Goal: Transaction & Acquisition: Purchase product/service

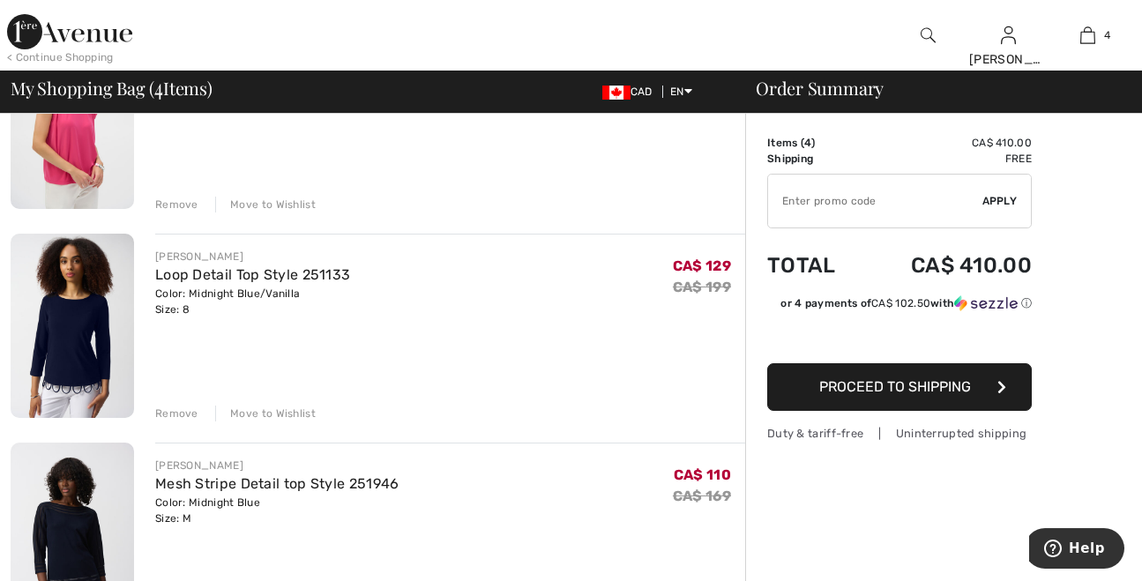
scroll to position [556, 0]
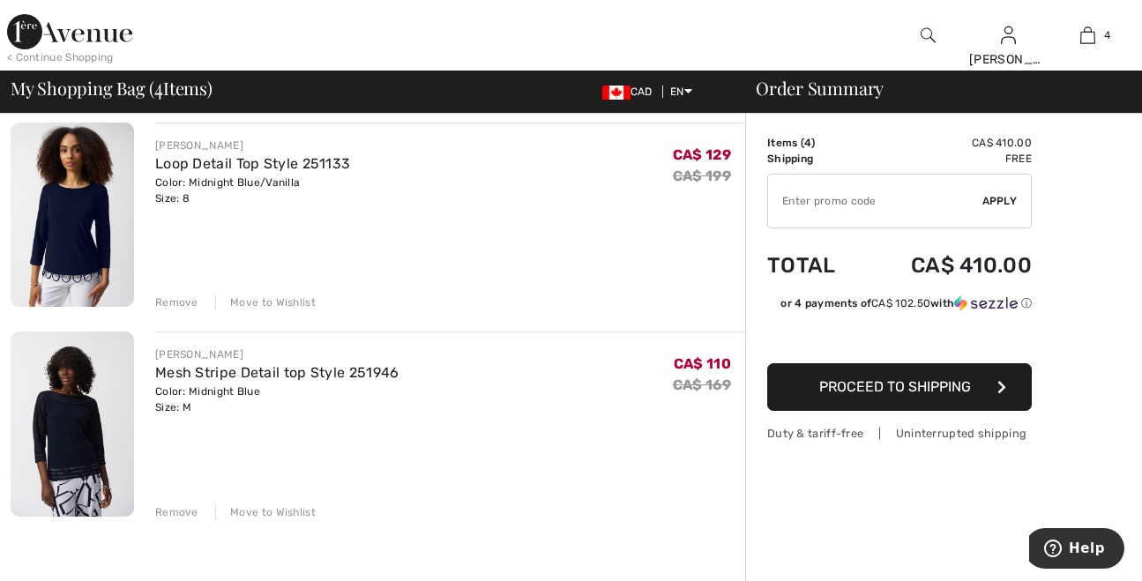
click at [174, 294] on div "Remove Move to Wishlist" at bounding box center [450, 300] width 590 height 19
click at [173, 302] on div "Remove" at bounding box center [176, 303] width 43 height 16
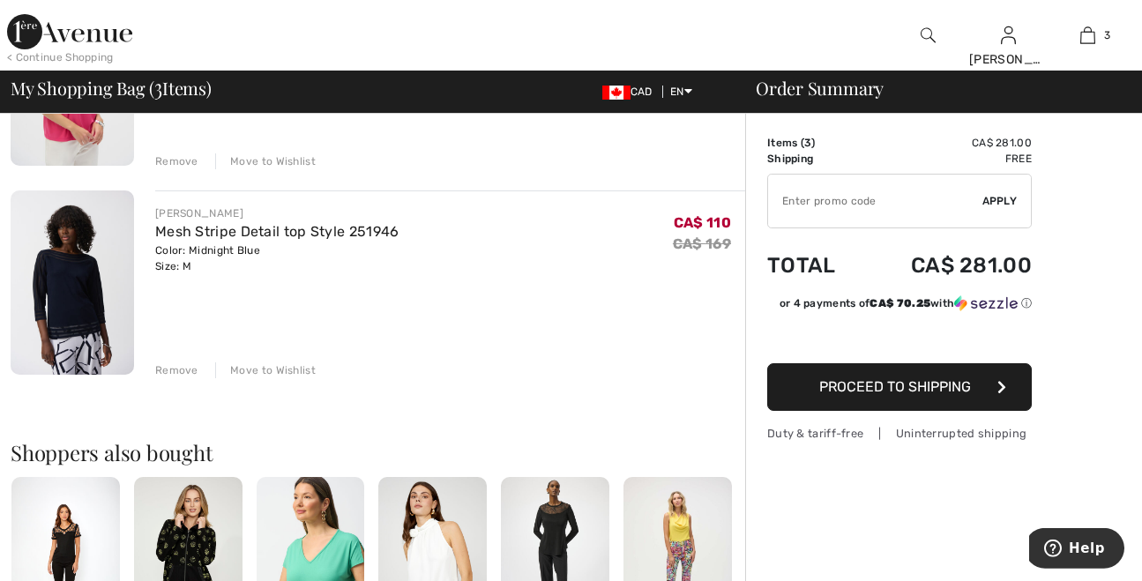
scroll to position [648, 0]
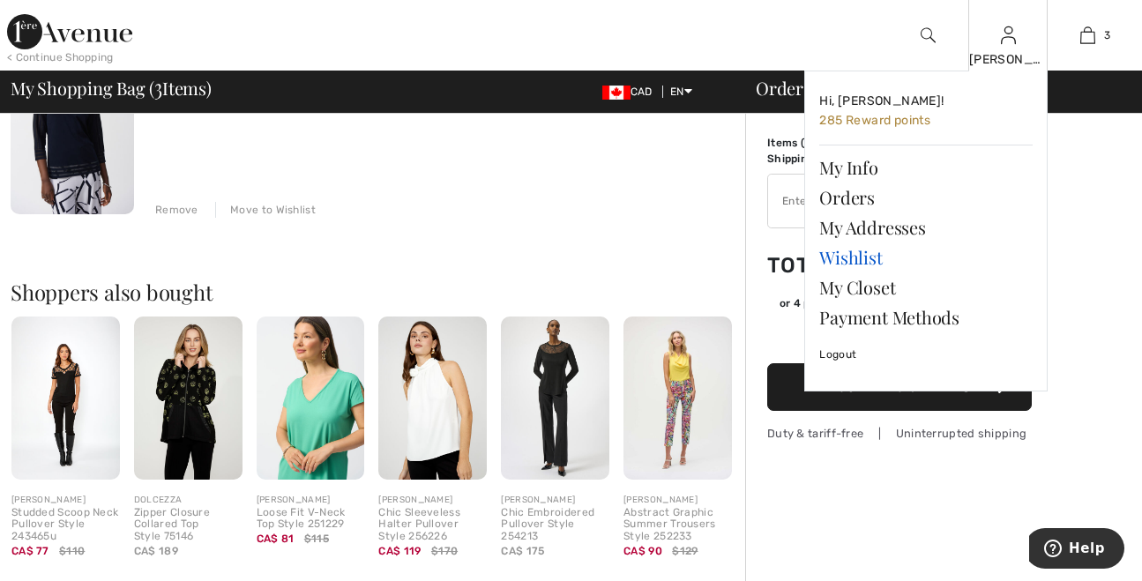
click at [847, 258] on link "Wishlist" at bounding box center [925, 258] width 213 height 30
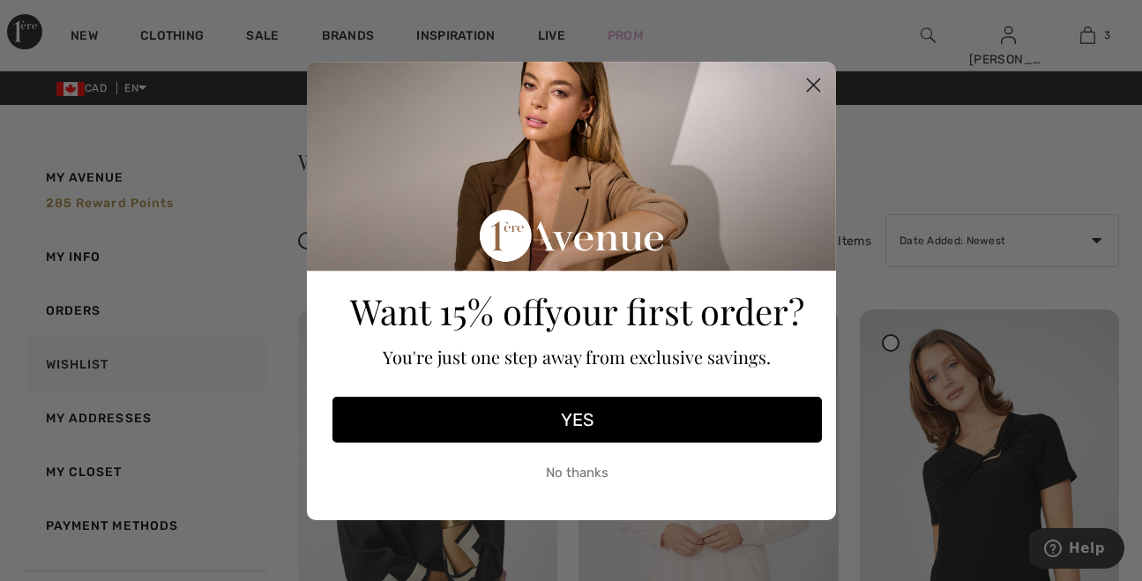
click at [587, 479] on button "No thanks" at bounding box center [578, 474] width 490 height 44
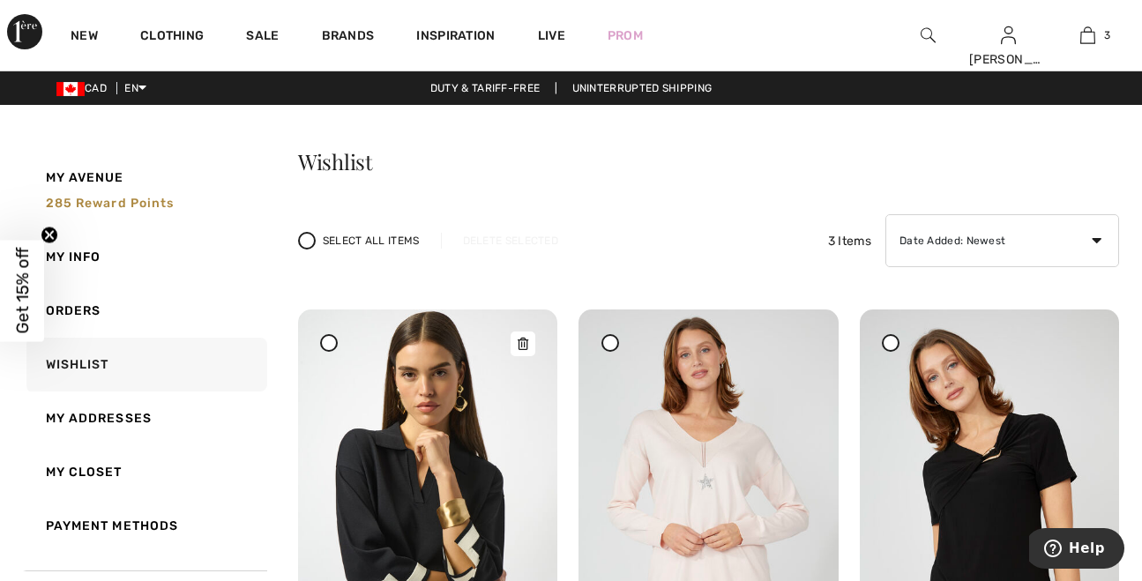
scroll to position [185, 0]
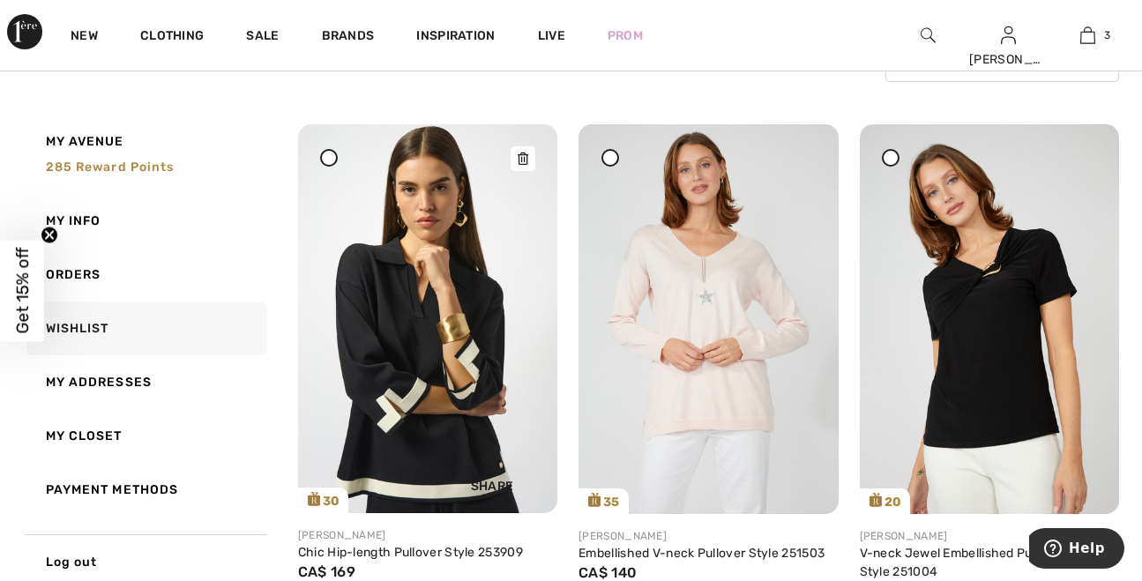
click at [517, 164] on div at bounding box center [523, 158] width 25 height 25
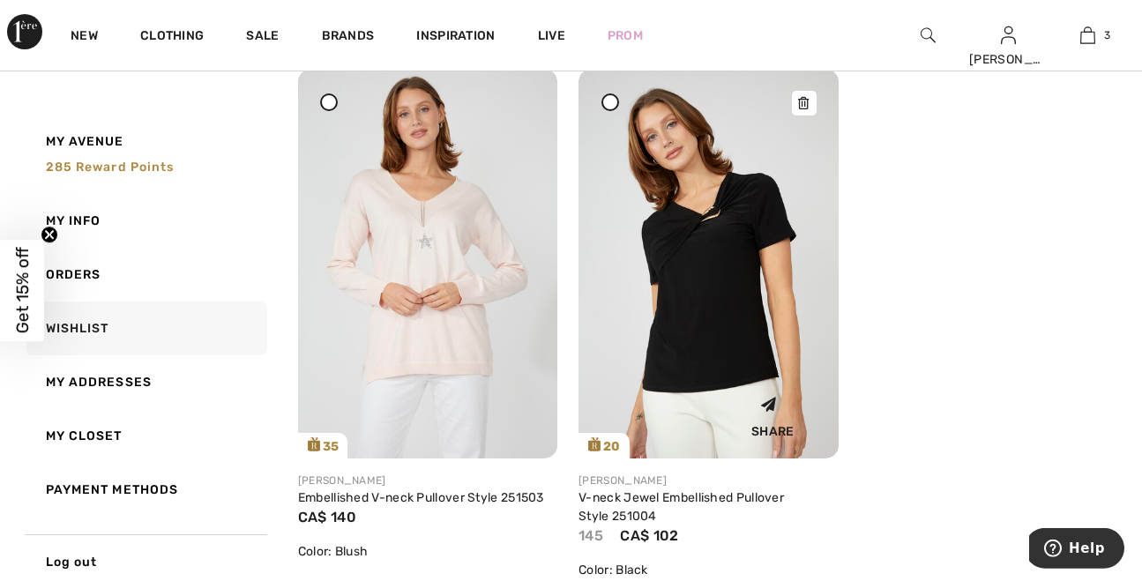
scroll to position [278, 0]
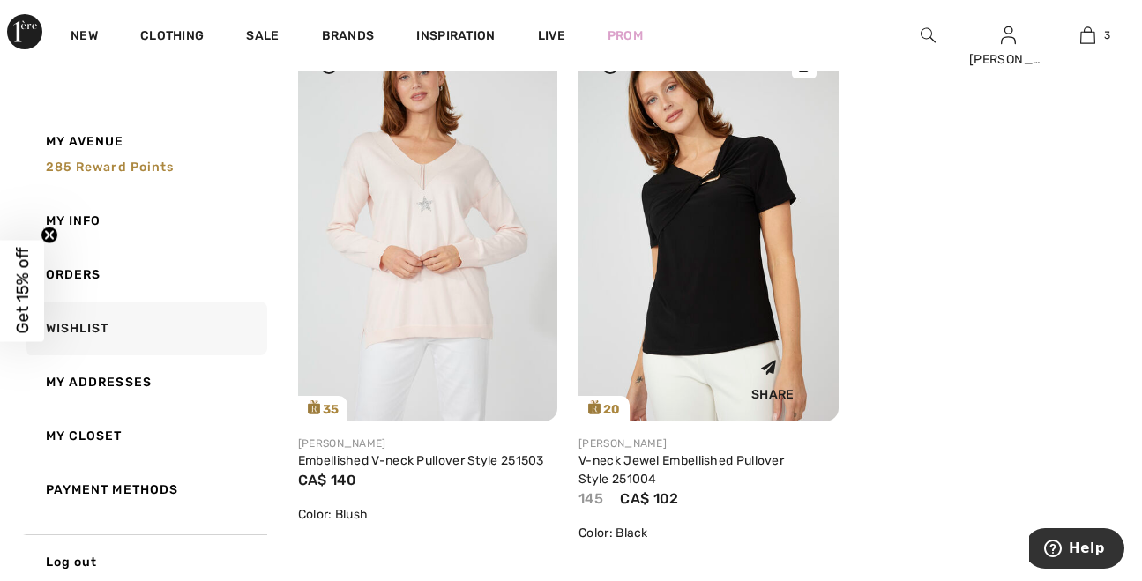
click at [742, 211] on img at bounding box center [708, 227] width 259 height 390
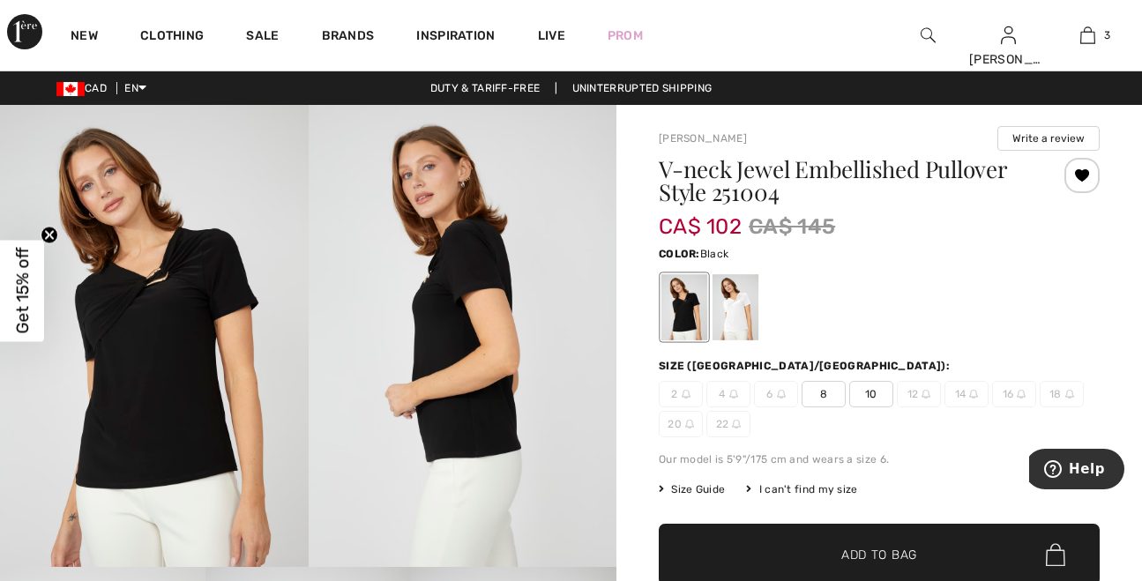
click at [834, 391] on span "8" at bounding box center [824, 394] width 44 height 26
click at [736, 316] on div at bounding box center [736, 307] width 46 height 66
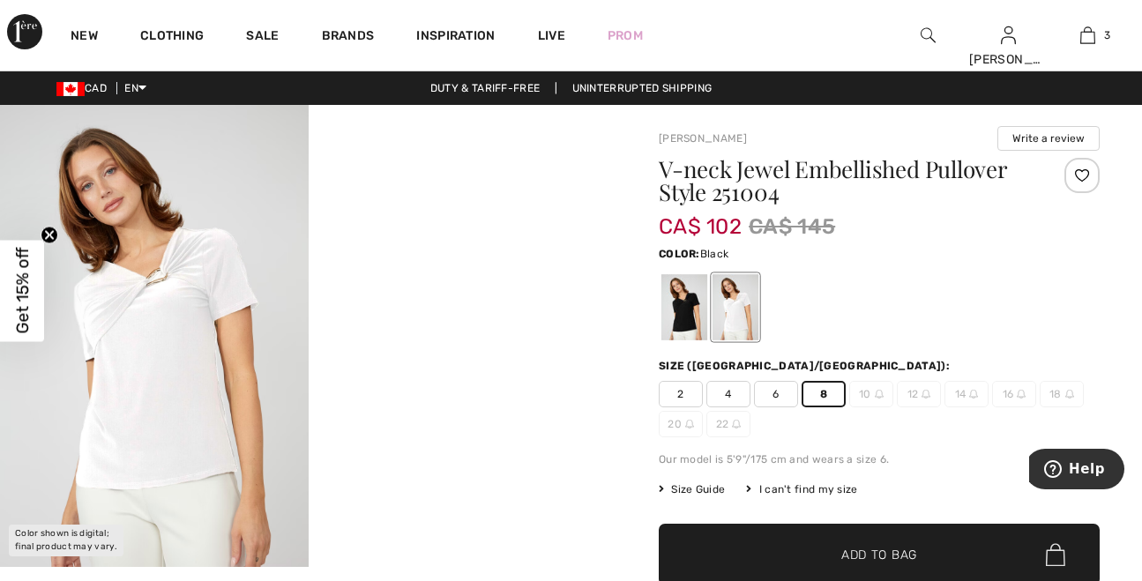
click at [681, 314] on div at bounding box center [685, 307] width 46 height 66
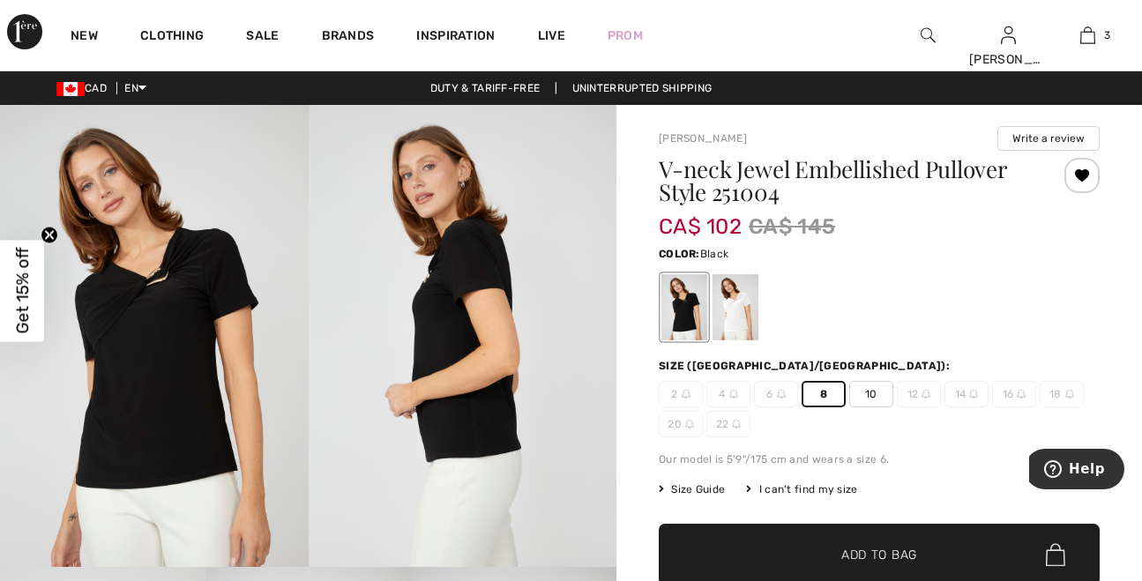
click at [849, 552] on span "Add to Bag" at bounding box center [880, 555] width 76 height 19
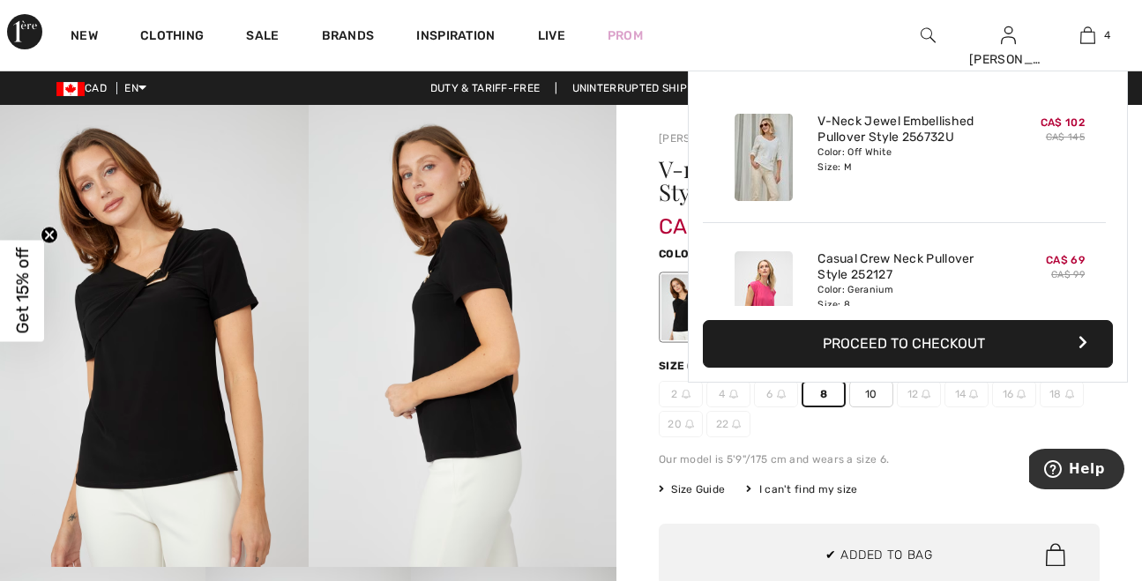
scroll to position [329, 0]
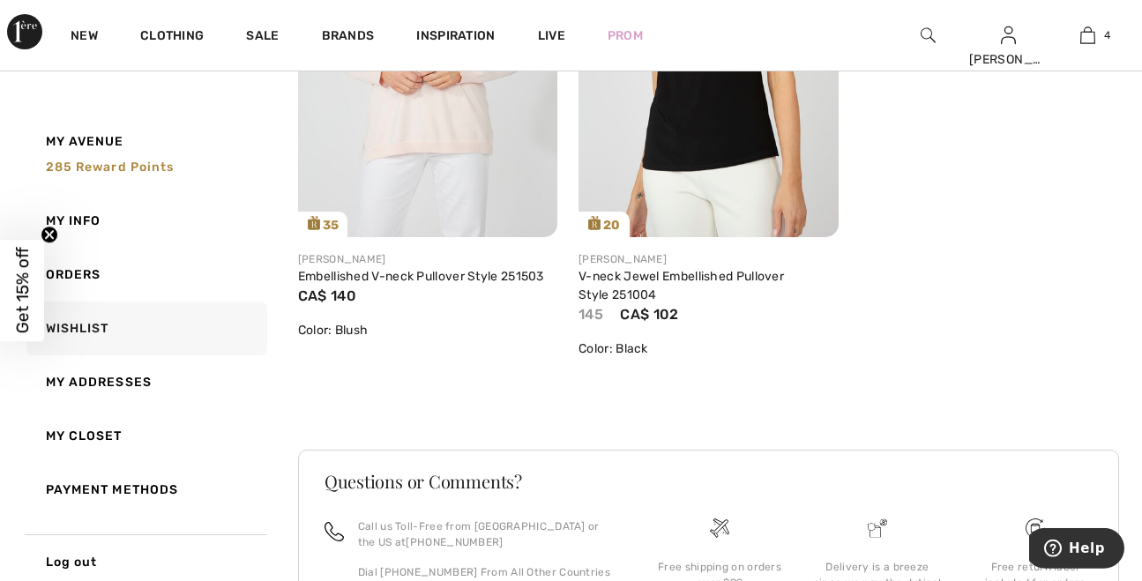
scroll to position [463, 0]
click at [458, 137] on img at bounding box center [427, 42] width 259 height 390
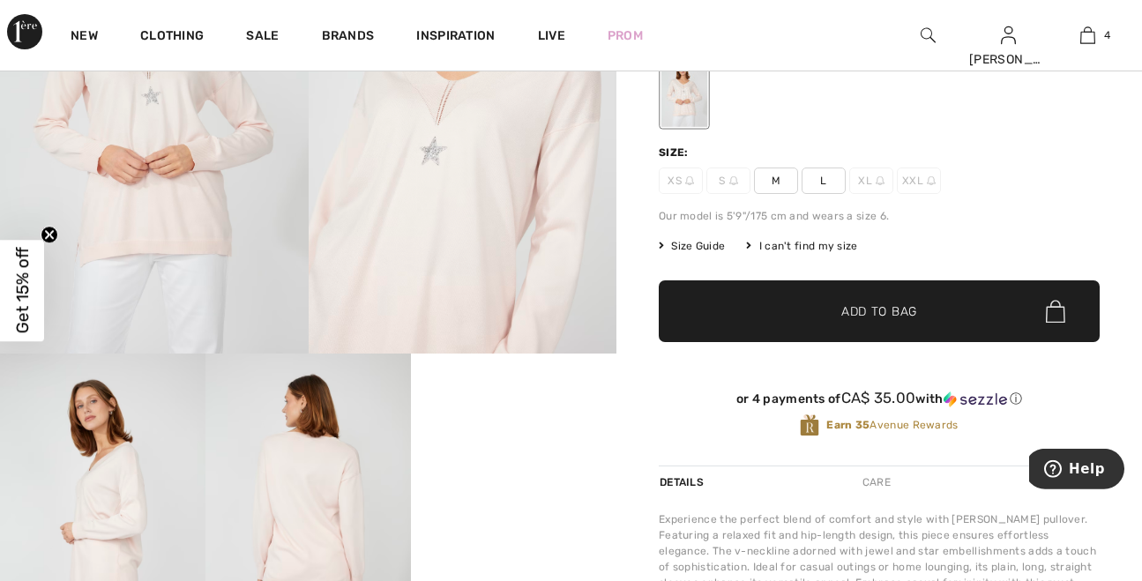
scroll to position [278, 0]
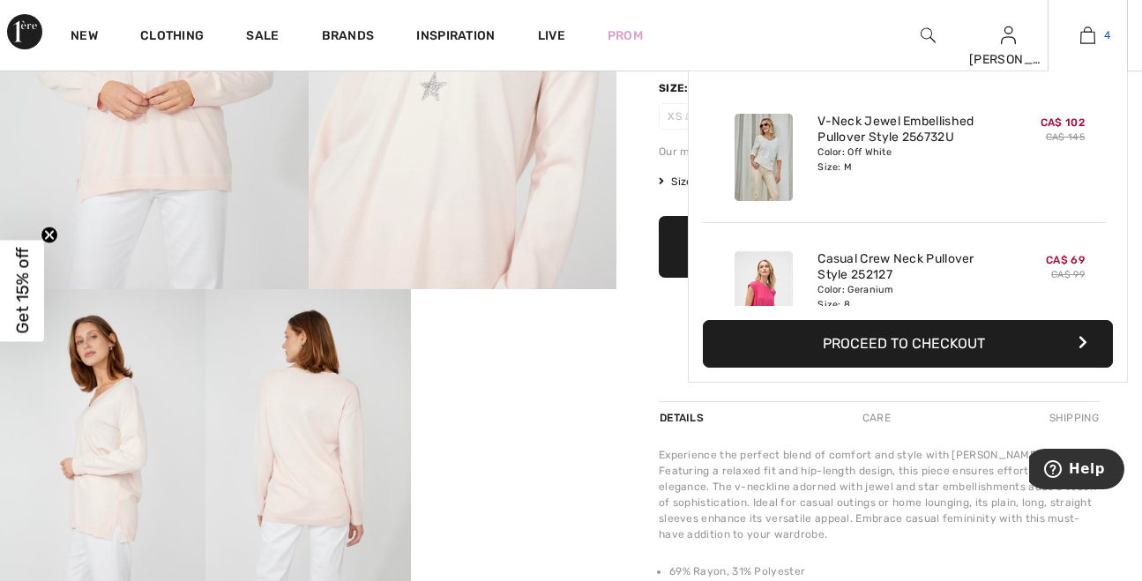
click at [1083, 33] on img at bounding box center [1088, 35] width 15 height 21
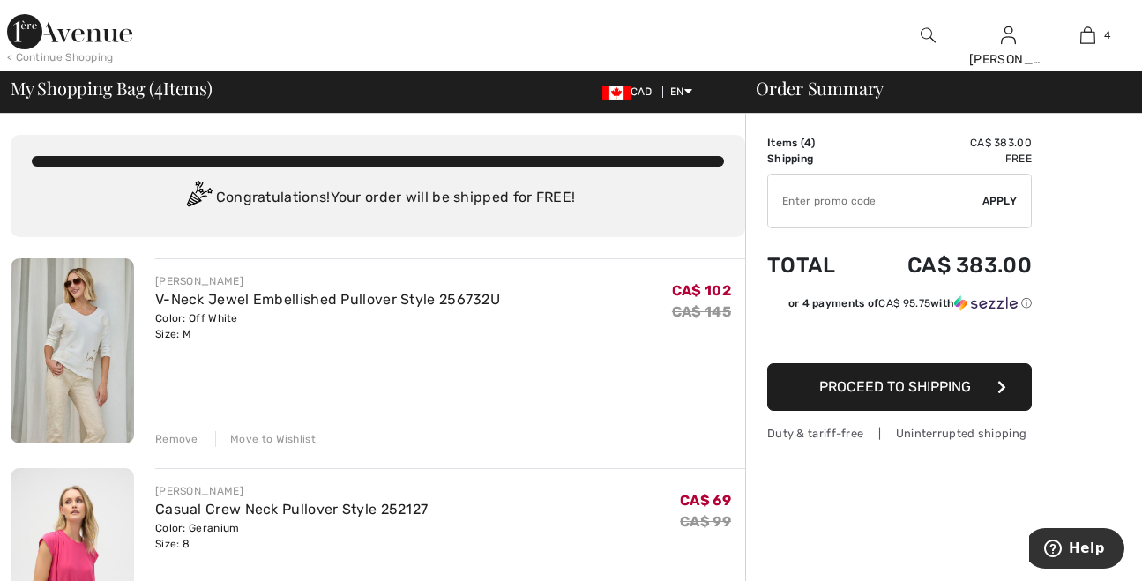
click at [71, 307] on img at bounding box center [72, 350] width 123 height 185
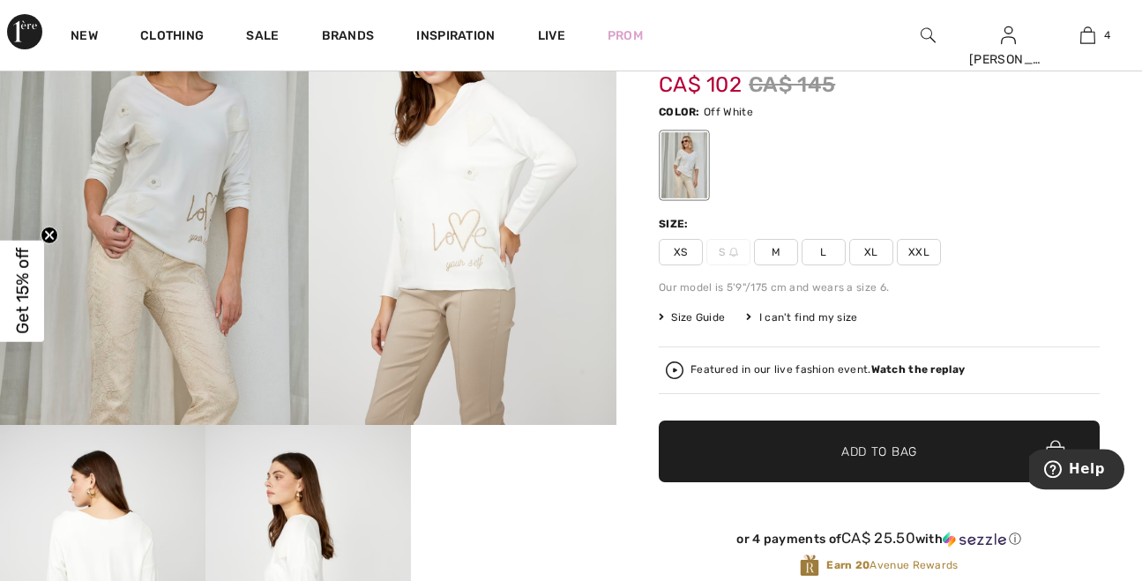
scroll to position [278, 0]
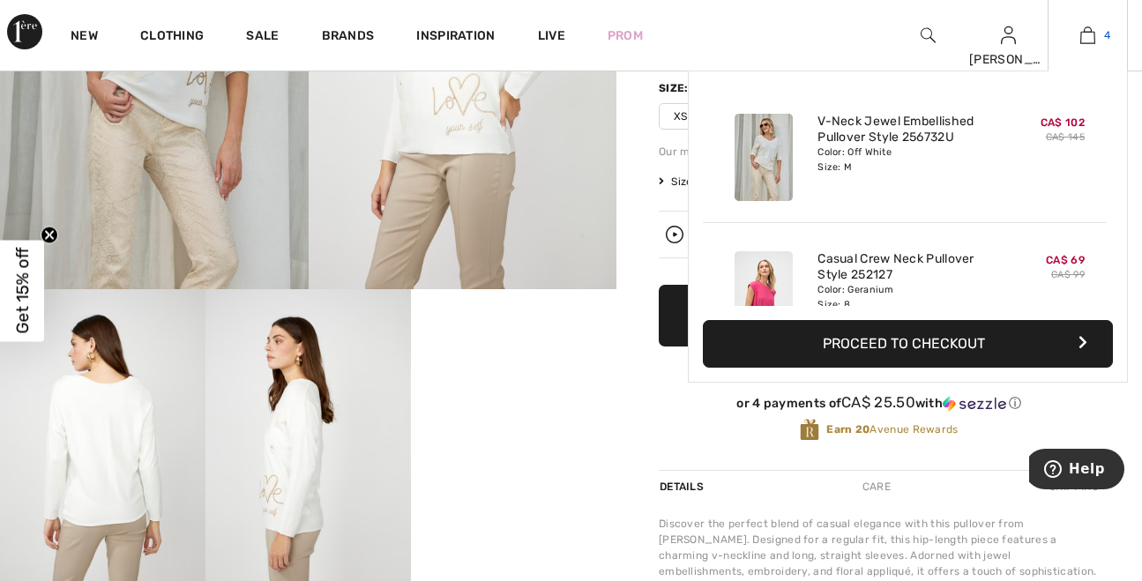
click at [1090, 29] on img at bounding box center [1088, 35] width 15 height 21
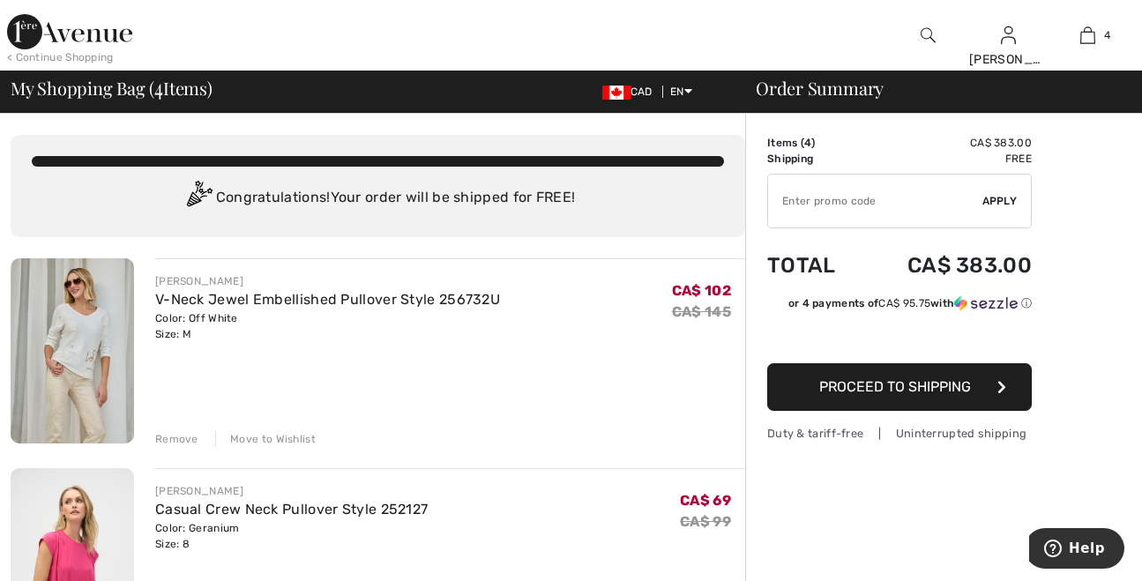
click at [183, 438] on div "Remove" at bounding box center [176, 439] width 43 height 16
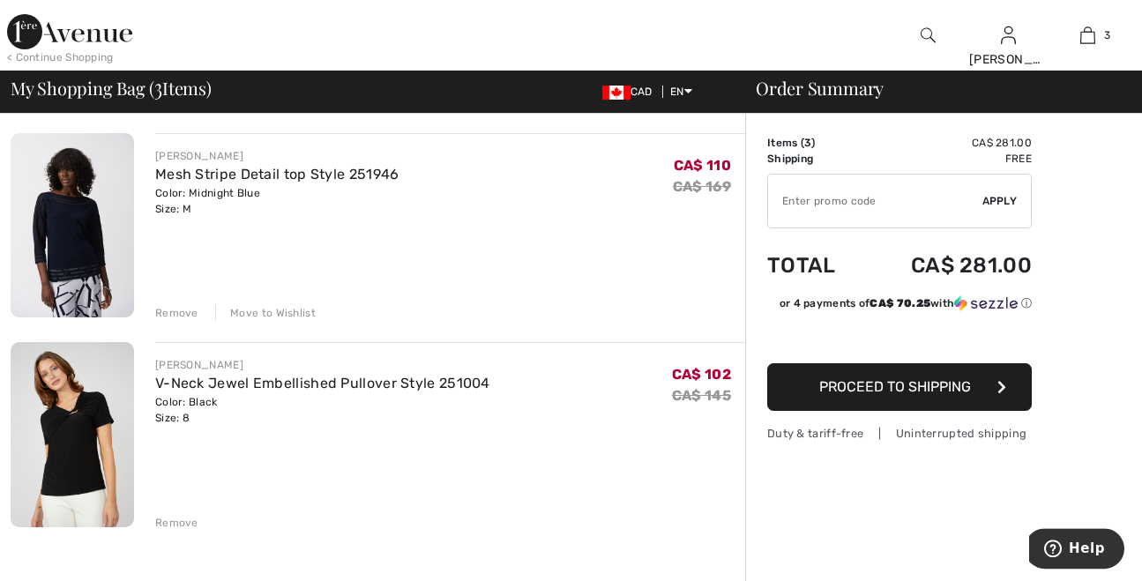
scroll to position [370, 0]
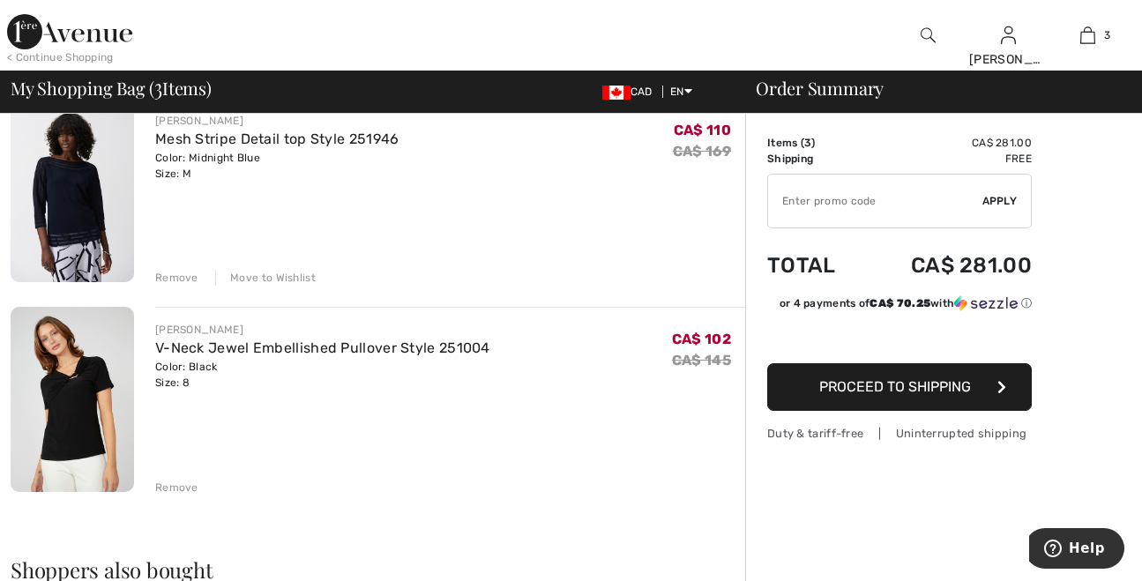
click at [884, 385] on span "Proceed to Shipping" at bounding box center [895, 386] width 152 height 17
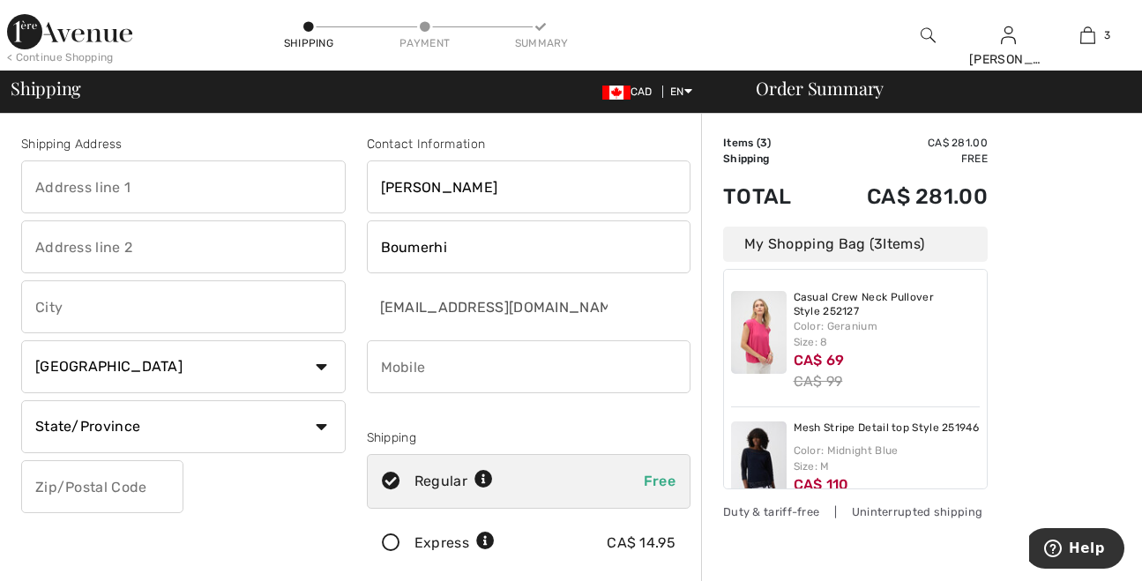
click at [112, 196] on input "text" at bounding box center [183, 187] width 325 height 53
type input "[STREET_ADDRESS][PERSON_NAME]"
click at [79, 316] on input "text" at bounding box center [183, 307] width 325 height 53
type input "[GEOGRAPHIC_DATA]"
click at [21, 400] on select "State/Province Alberta British Columbia Manitoba New Brunswick Newfoundland and…" at bounding box center [183, 426] width 325 height 53
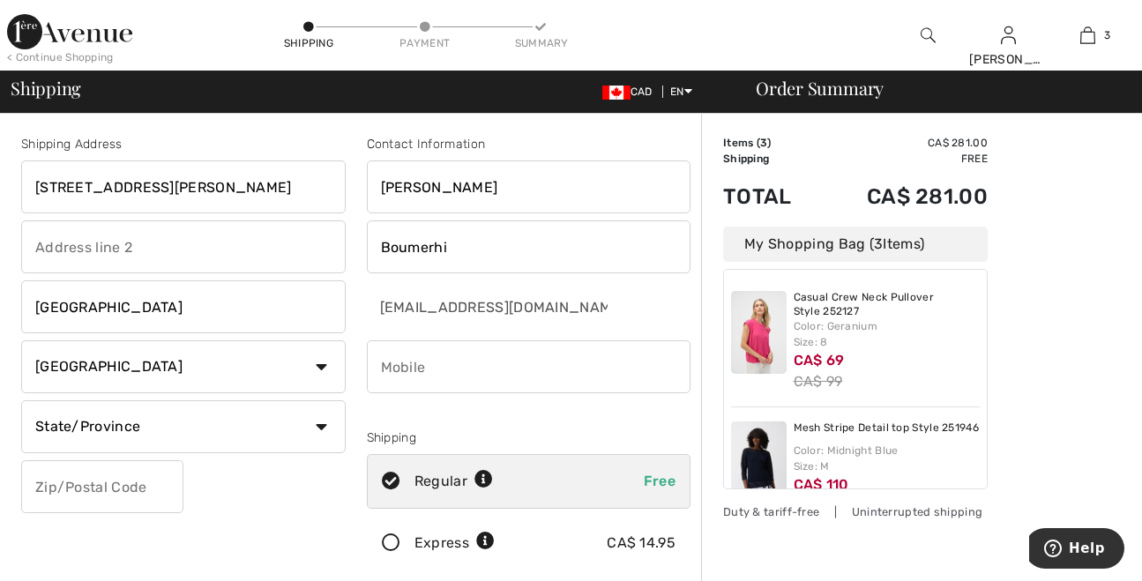
select select "QC"
click option "[GEOGRAPHIC_DATA]" at bounding box center [0, 0] width 0 height 0
click at [76, 487] on input "text" at bounding box center [102, 486] width 162 height 53
type input "H1G1E3"
click at [396, 369] on input "phone" at bounding box center [529, 366] width 325 height 53
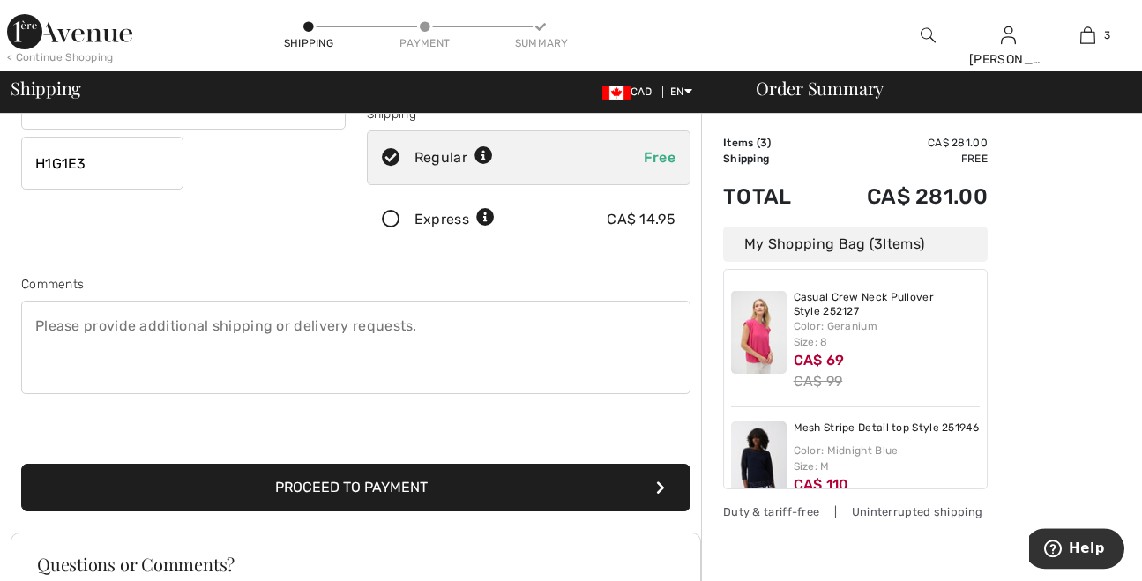
scroll to position [278, 0]
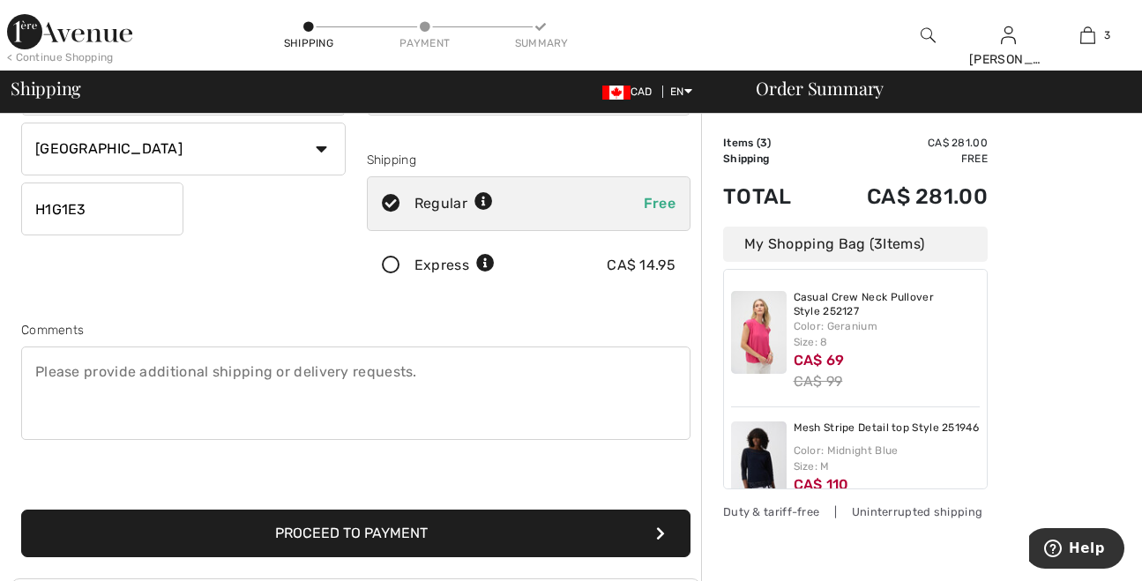
type input "5149418158"
click at [303, 525] on button "Proceed to Payment" at bounding box center [356, 534] width 670 height 48
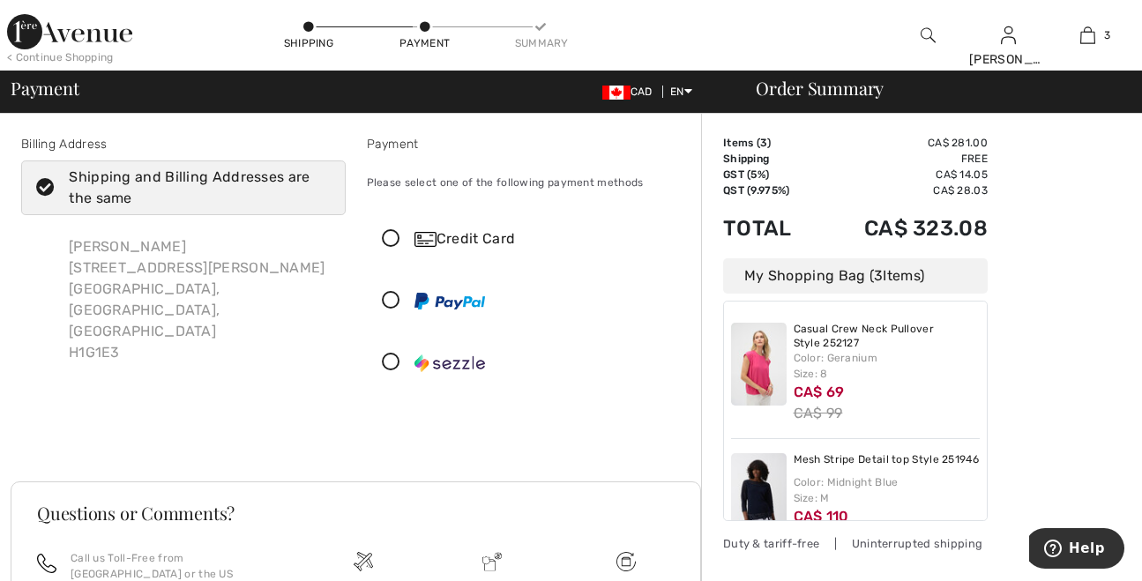
click at [485, 238] on div "Credit Card" at bounding box center [547, 238] width 264 height 21
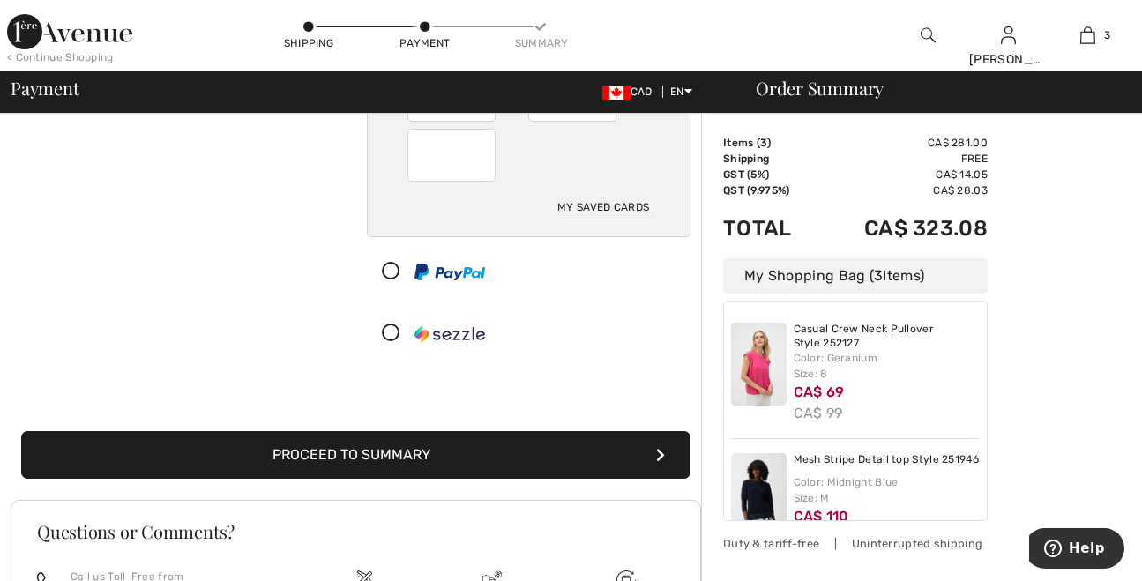
scroll to position [278, 0]
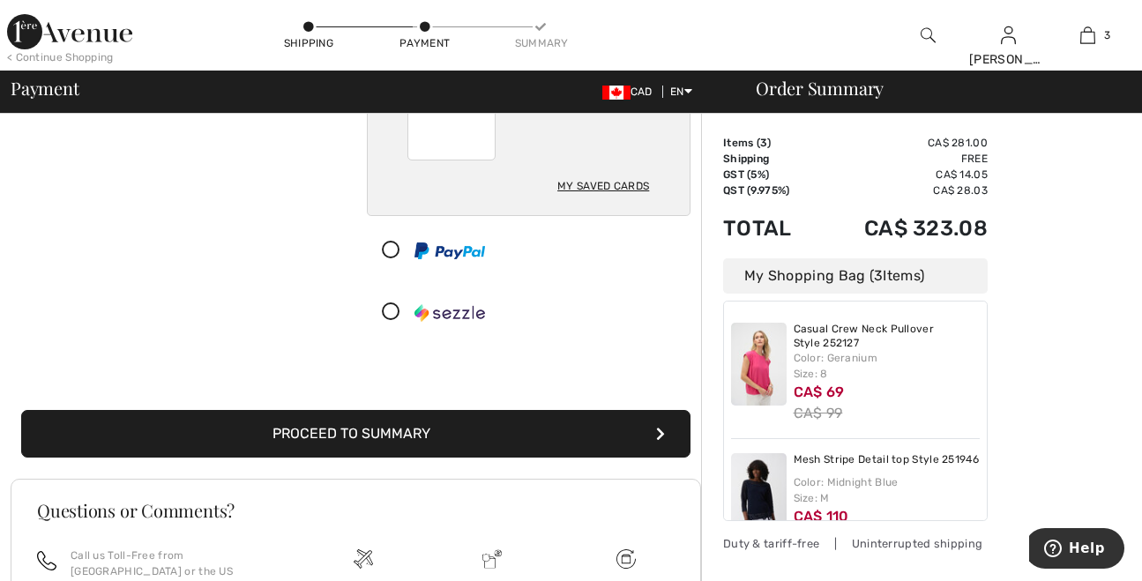
click at [413, 422] on button "Proceed to Summary" at bounding box center [356, 434] width 670 height 48
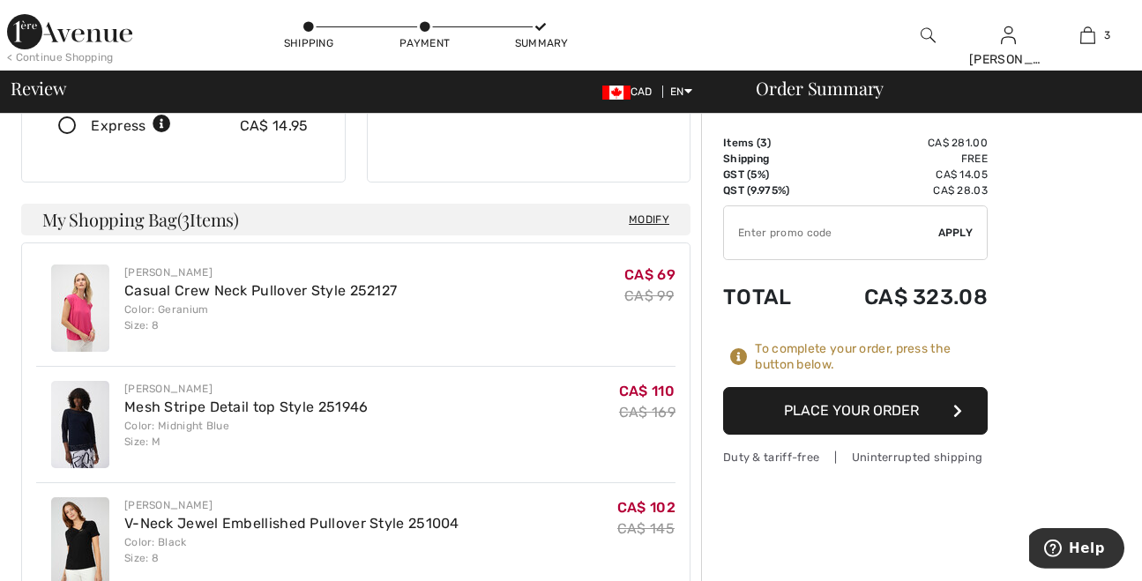
scroll to position [463, 0]
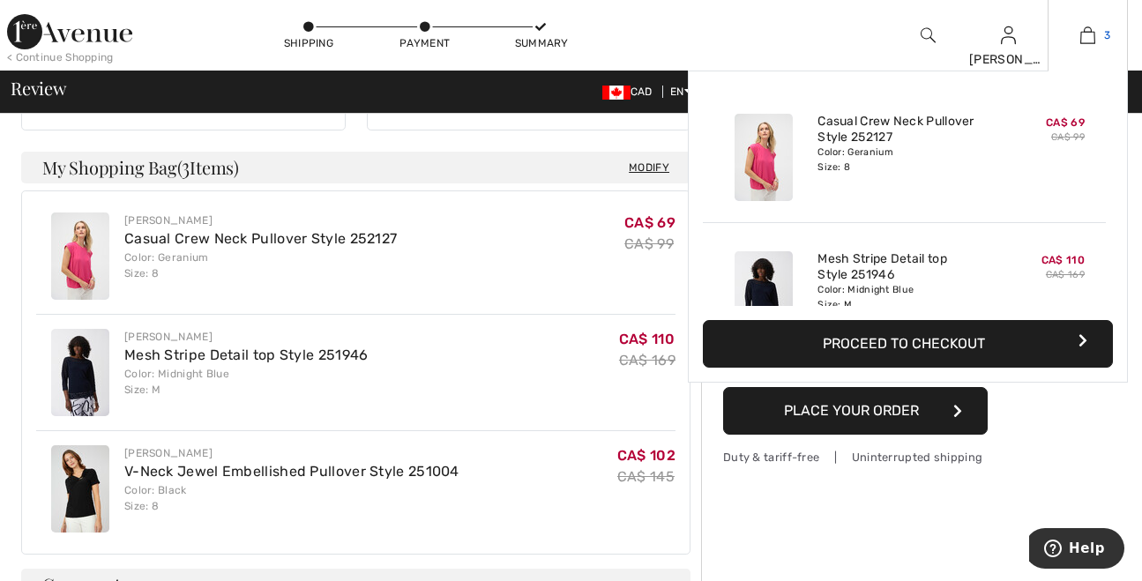
click at [1090, 32] on img at bounding box center [1088, 35] width 15 height 21
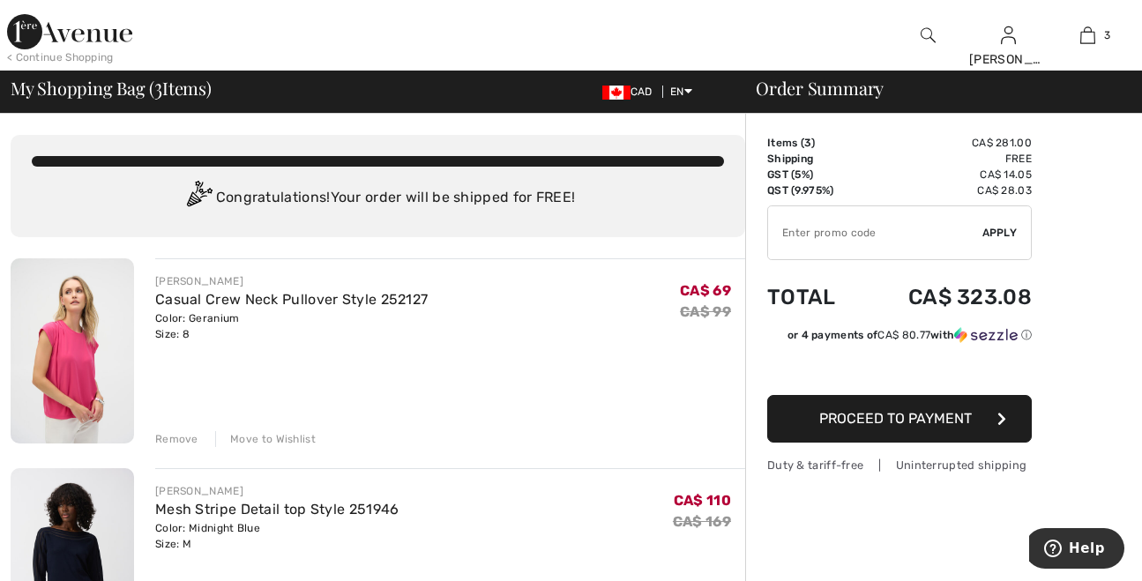
click at [178, 438] on div "Remove" at bounding box center [176, 439] width 43 height 16
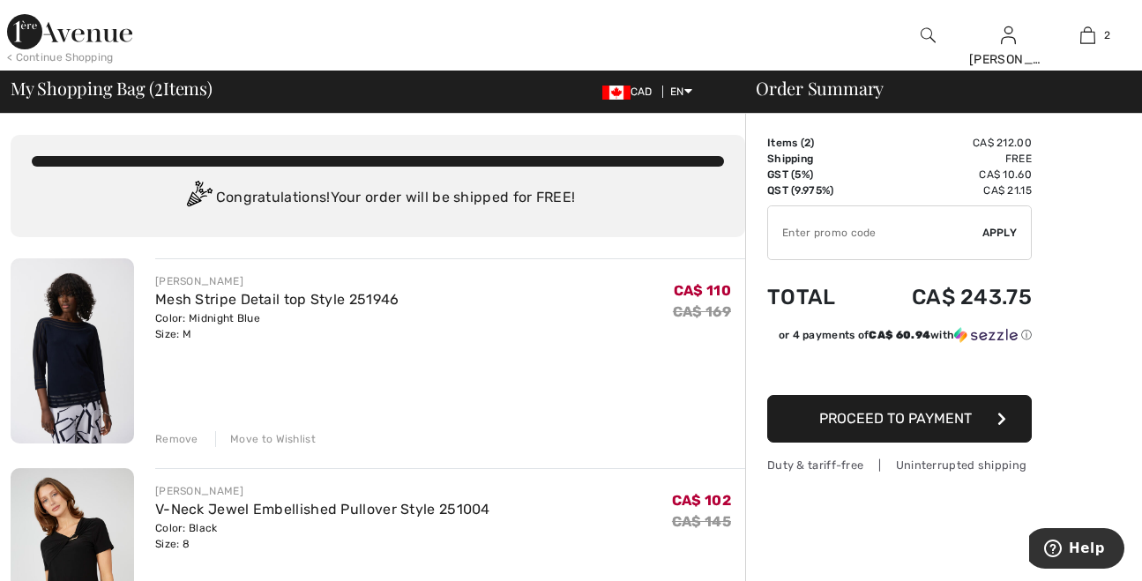
click at [863, 419] on span "Proceed to Payment" at bounding box center [895, 418] width 153 height 17
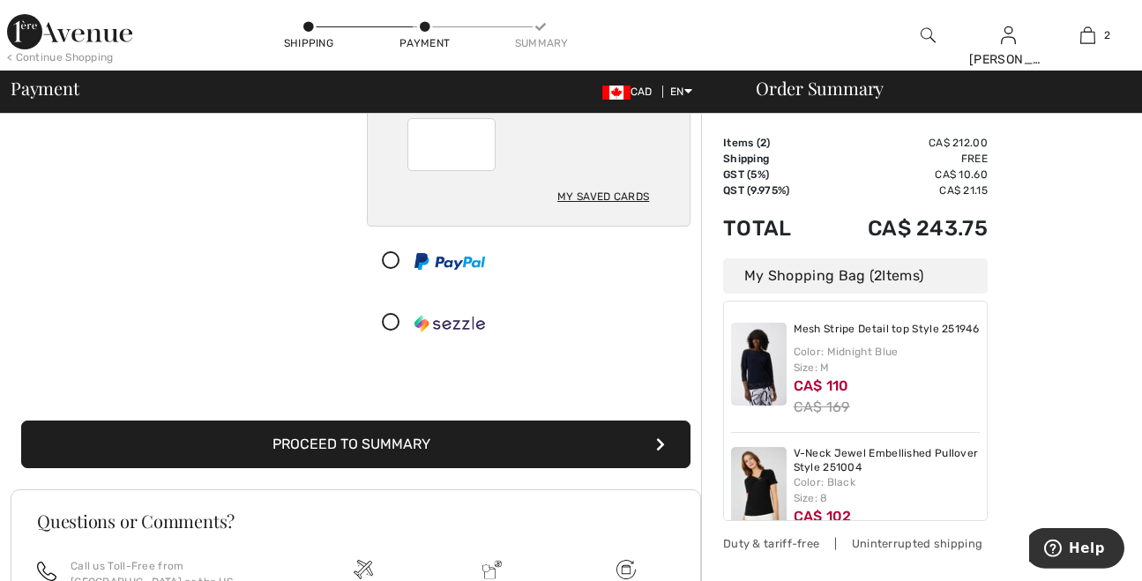
scroll to position [370, 0]
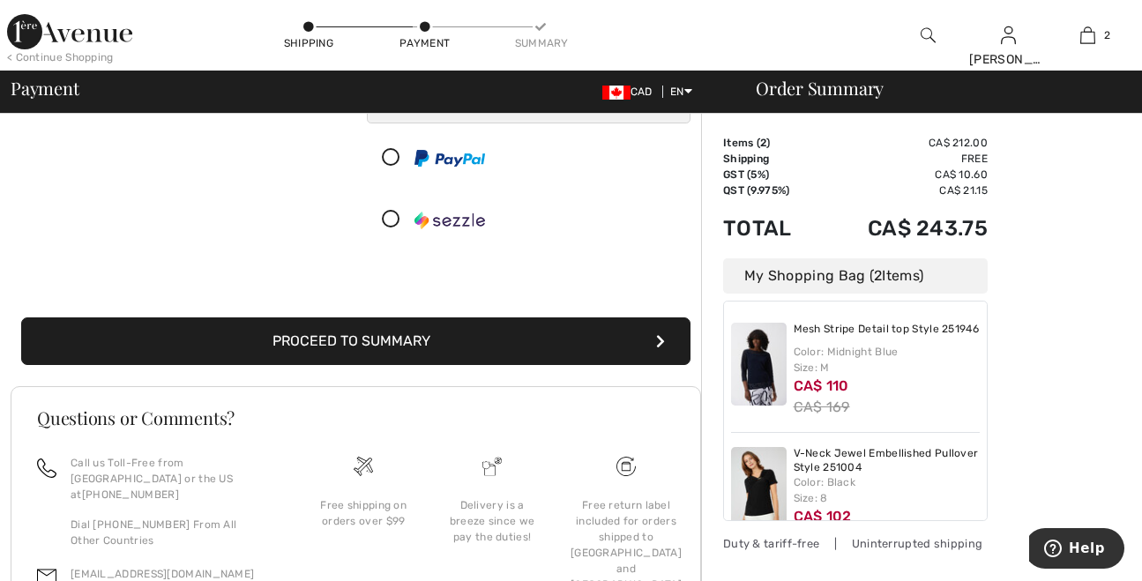
click at [344, 333] on button "Proceed to Summary" at bounding box center [356, 342] width 670 height 48
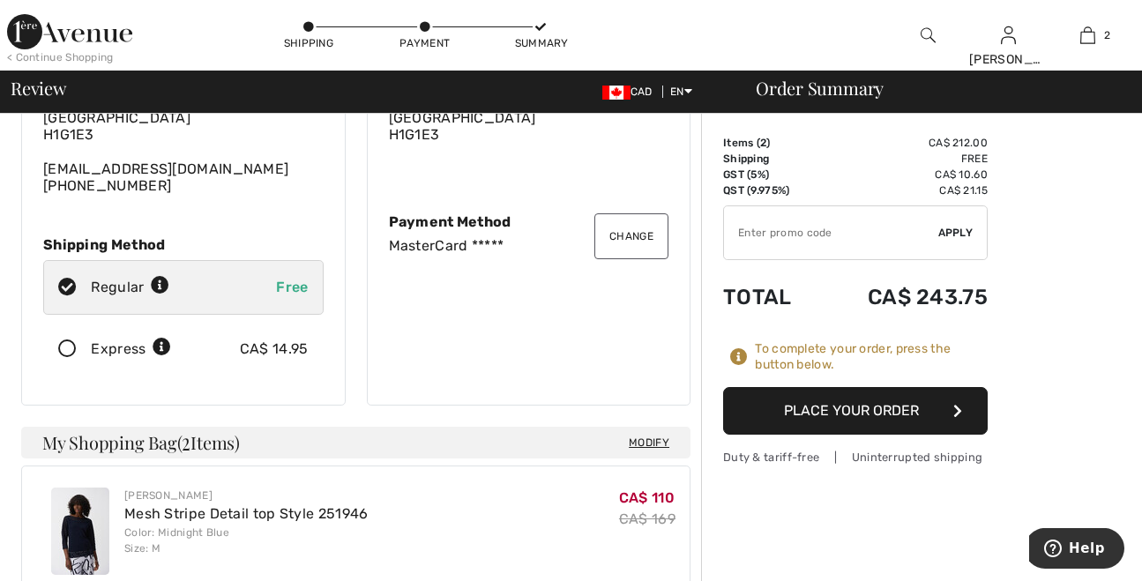
scroll to position [278, 0]
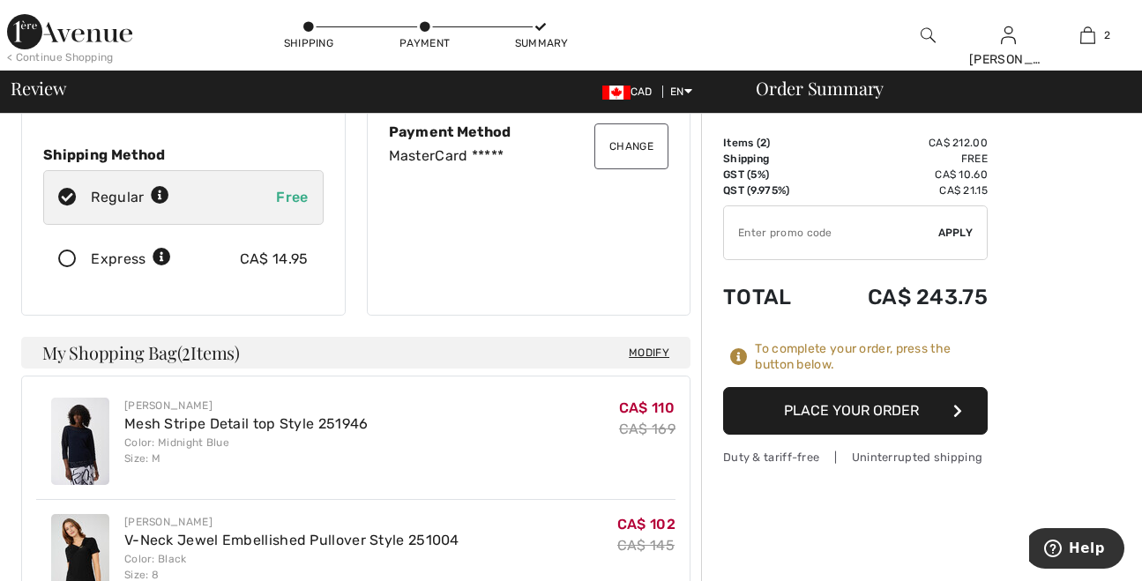
click at [824, 415] on button "Place Your Order" at bounding box center [855, 411] width 265 height 48
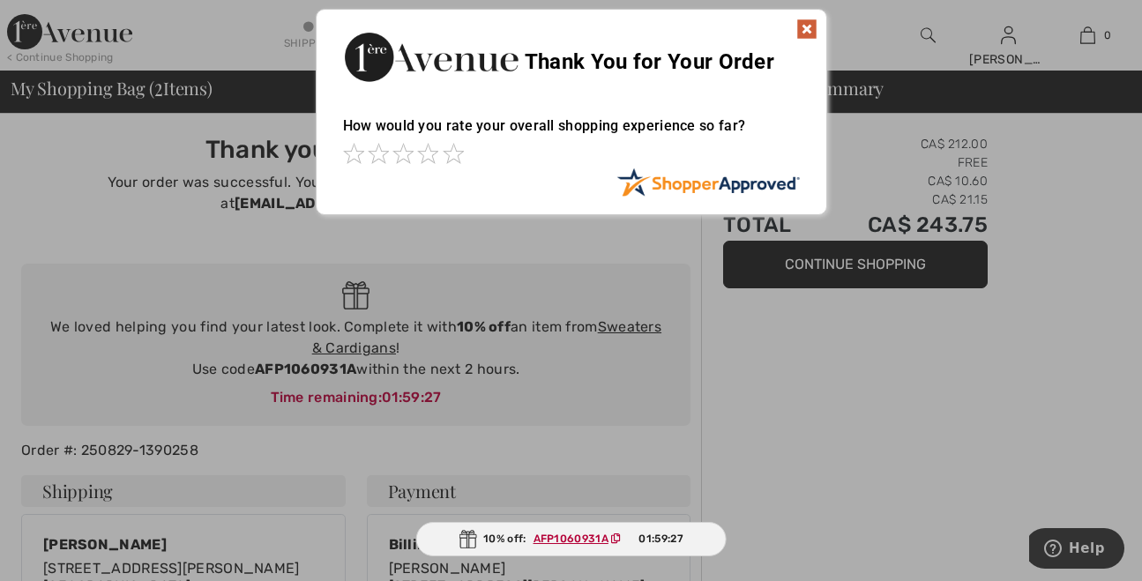
click at [808, 28] on img at bounding box center [807, 29] width 21 height 21
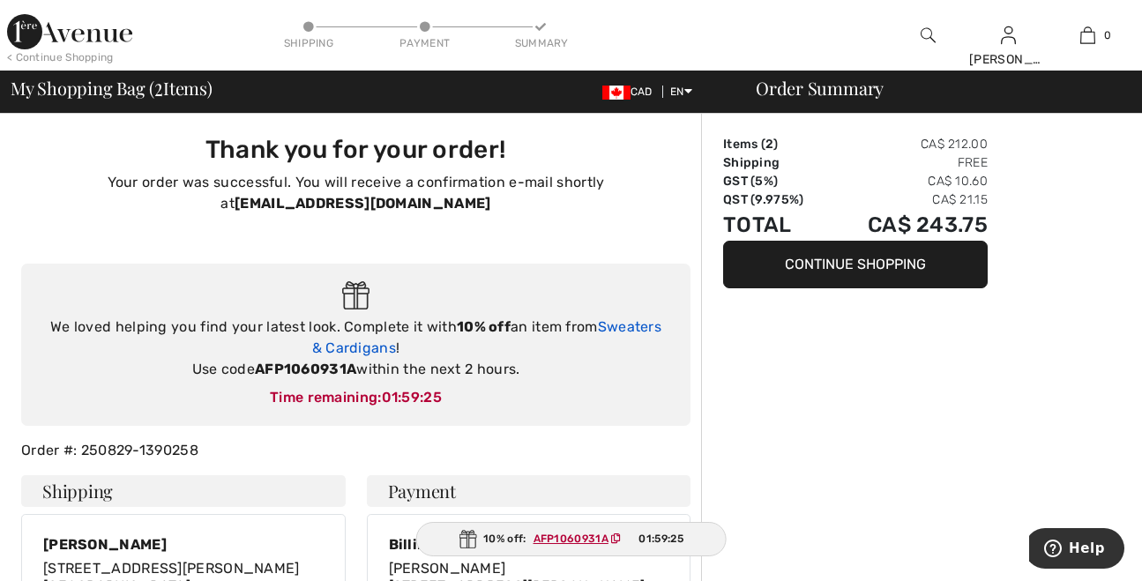
click at [629, 325] on link "Sweaters & Cardigans" at bounding box center [486, 337] width 349 height 38
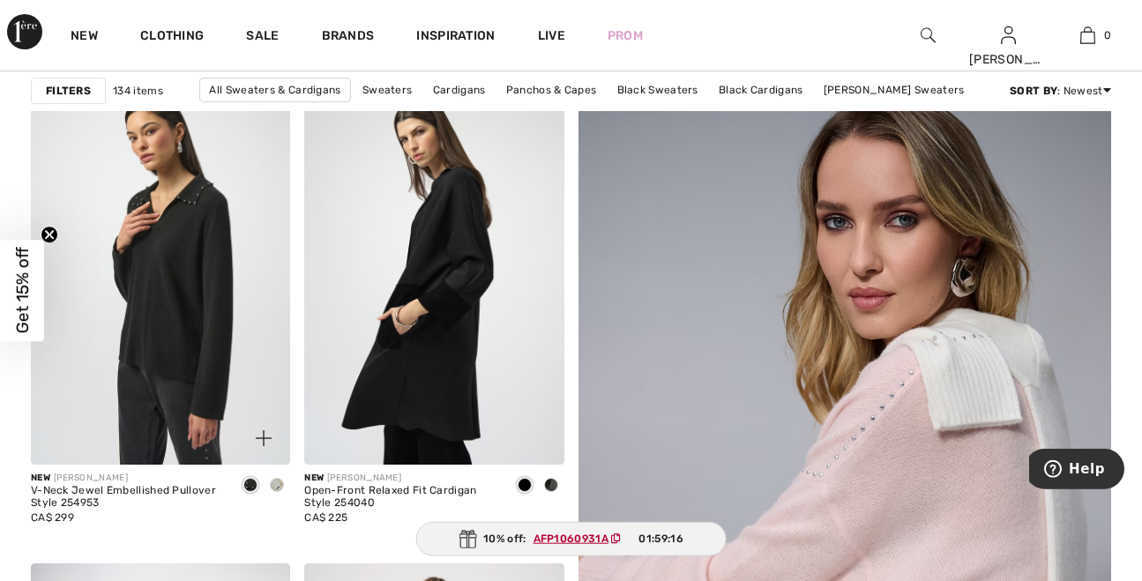
scroll to position [185, 0]
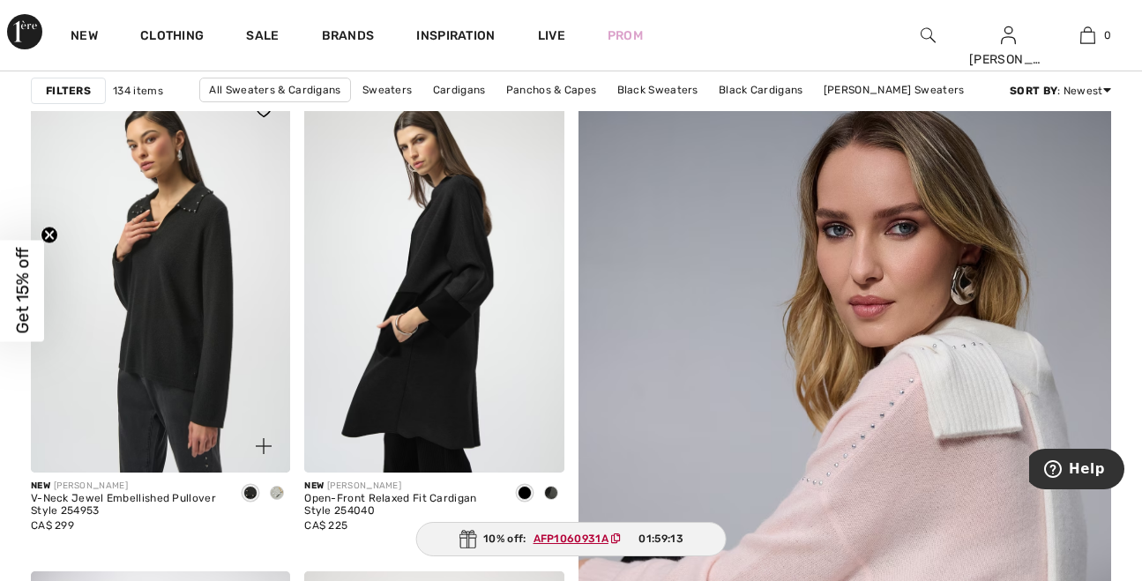
click at [285, 495] on div at bounding box center [277, 494] width 26 height 29
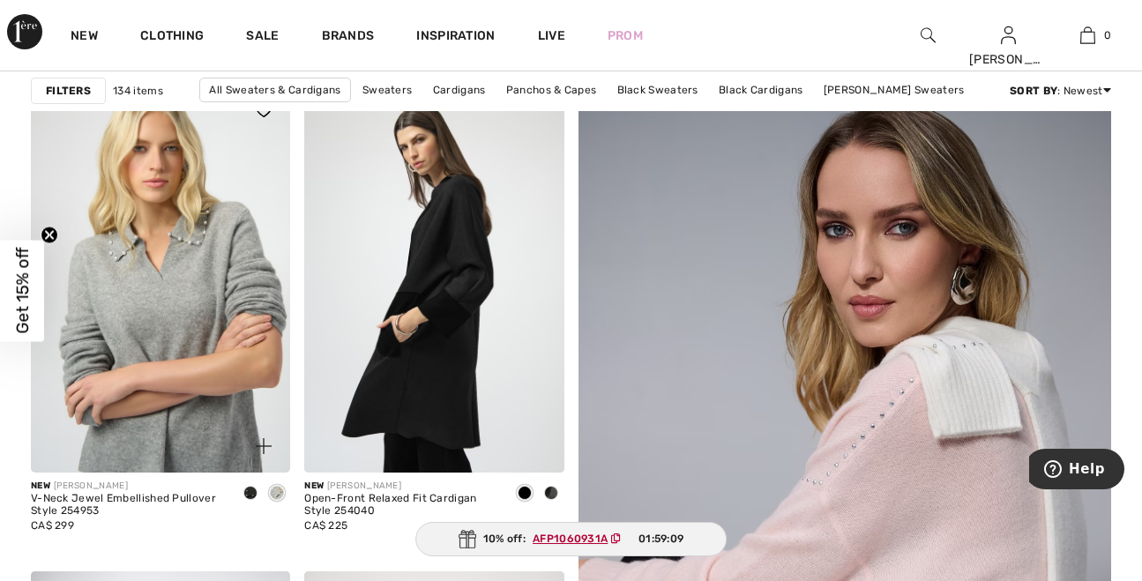
click at [200, 277] on img at bounding box center [160, 278] width 259 height 389
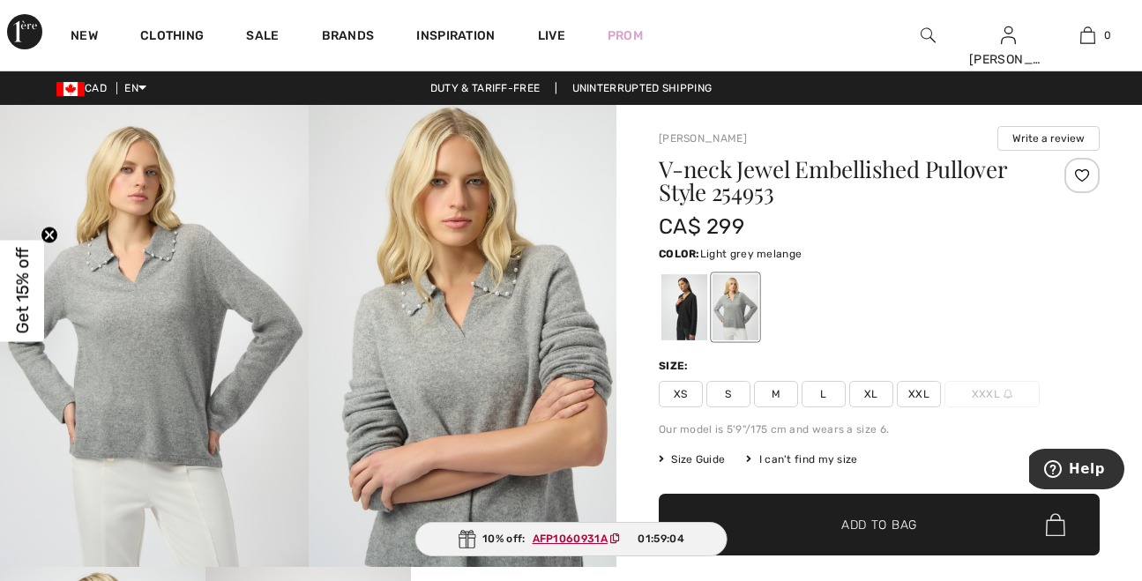
click at [775, 392] on span "M" at bounding box center [776, 394] width 44 height 26
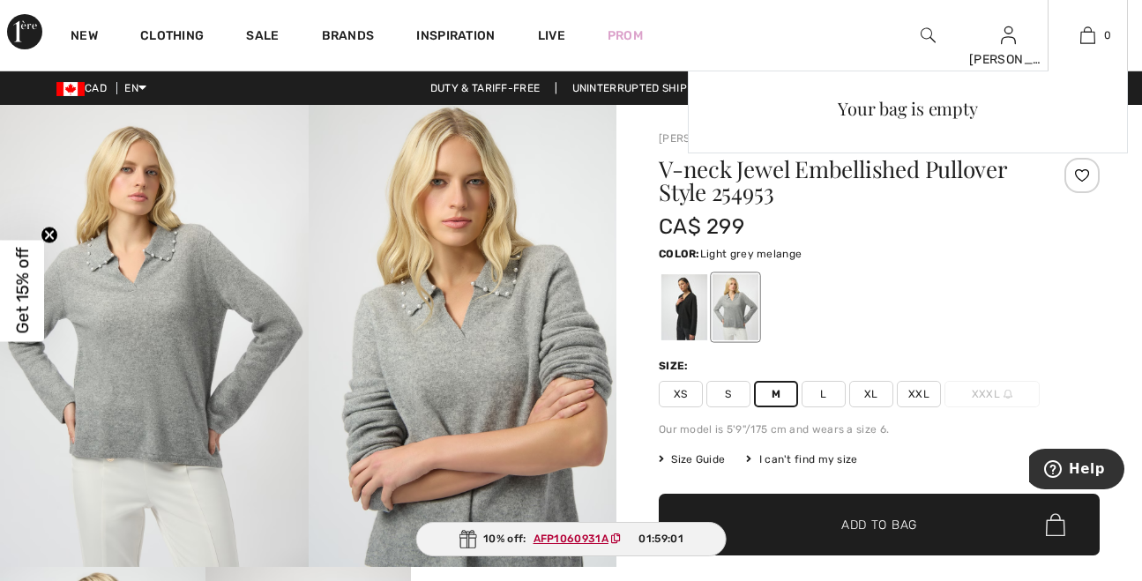
click at [1067, 175] on div "Your bag is empty" at bounding box center [908, 227] width 440 height 313
click at [1080, 174] on div "Your bag is empty" at bounding box center [908, 227] width 440 height 313
click at [1085, 170] on div "Your bag is empty" at bounding box center [908, 227] width 440 height 313
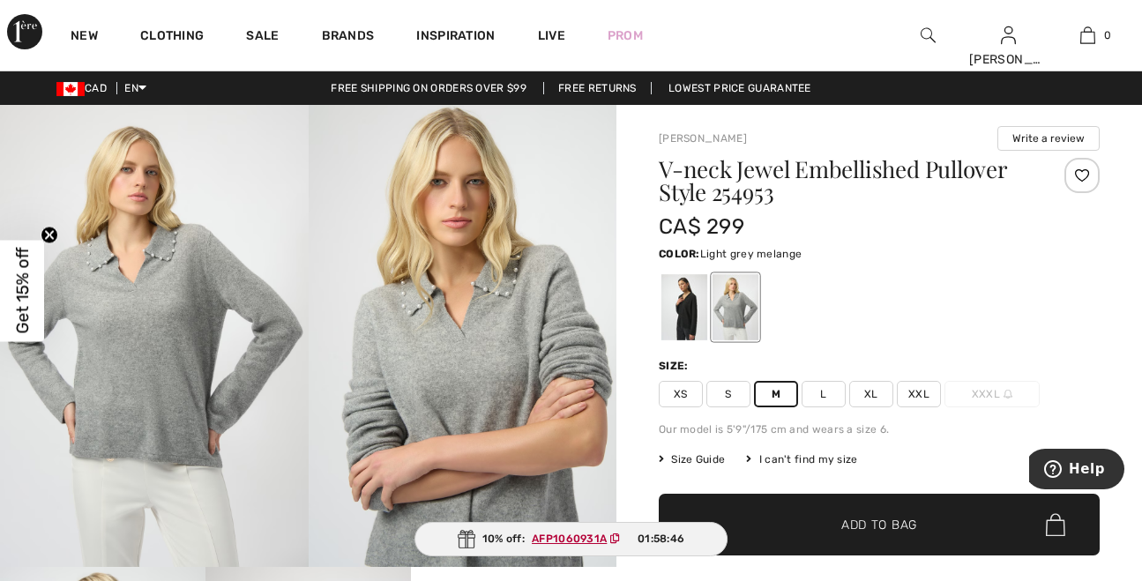
click at [1080, 174] on div at bounding box center [1082, 175] width 35 height 35
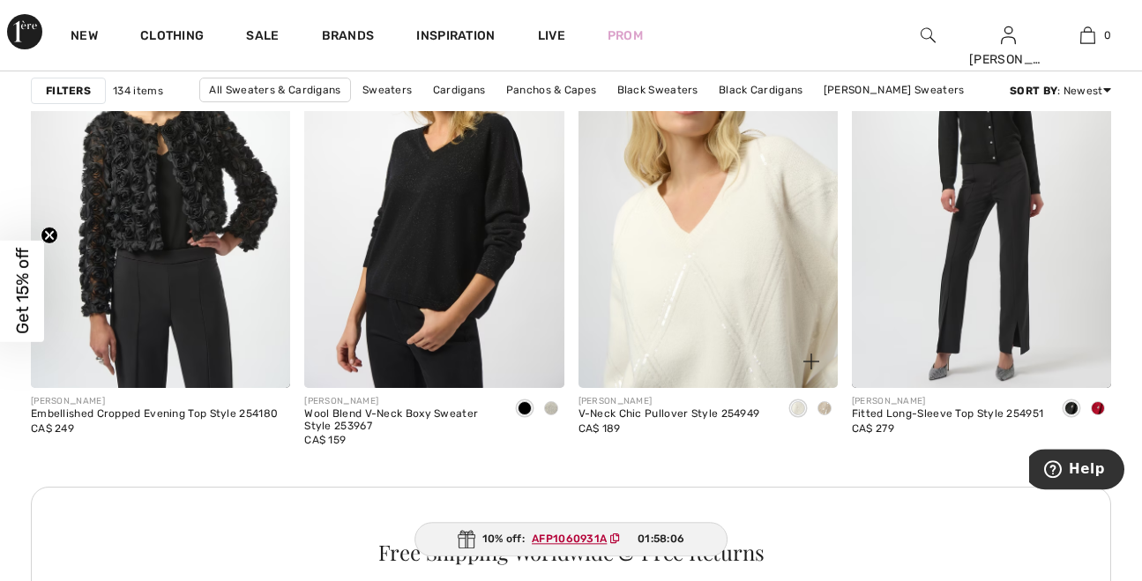
scroll to position [3427, 0]
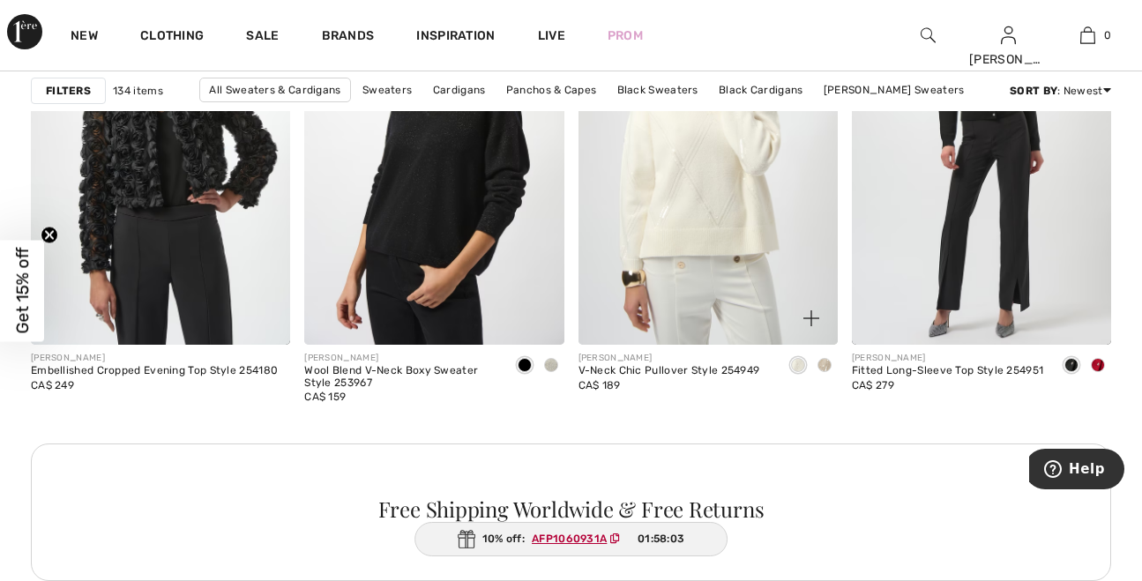
click at [830, 361] on span at bounding box center [825, 365] width 14 height 14
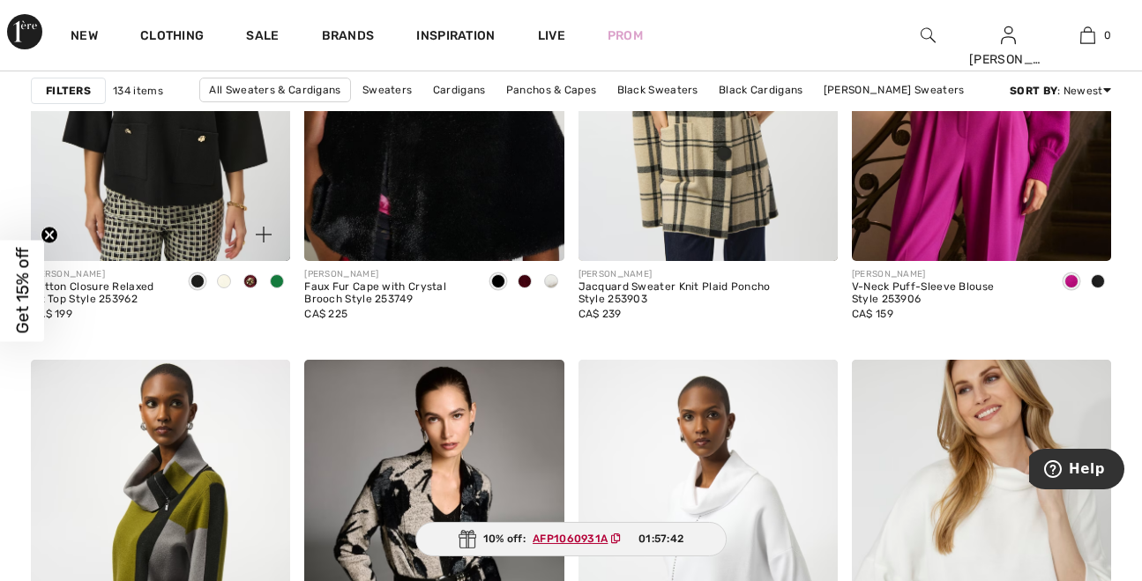
scroll to position [5187, 0]
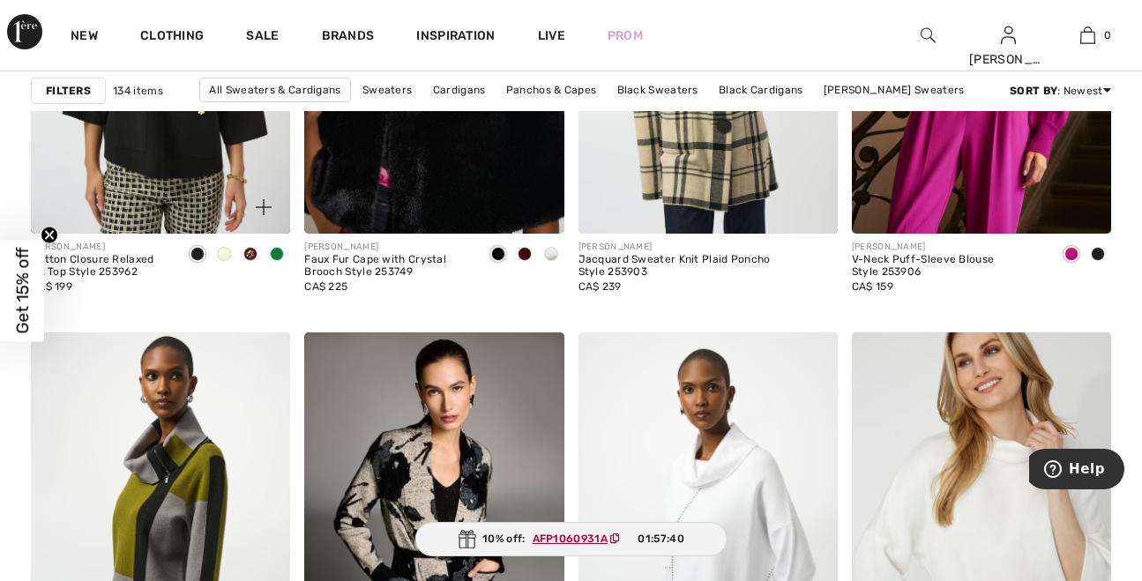
click at [281, 251] on span at bounding box center [277, 254] width 14 height 14
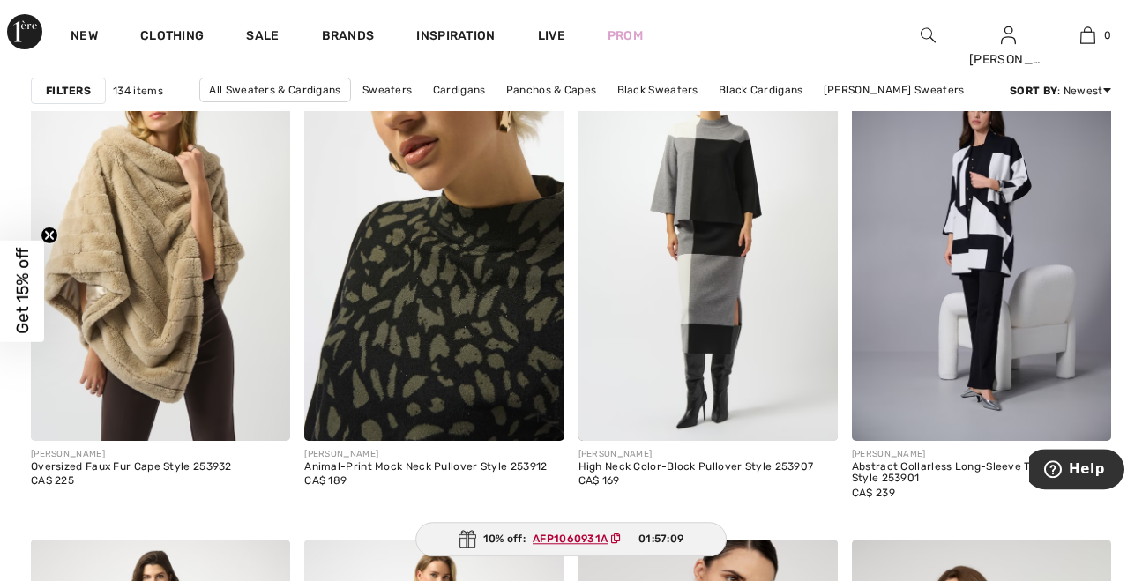
scroll to position [6669, 0]
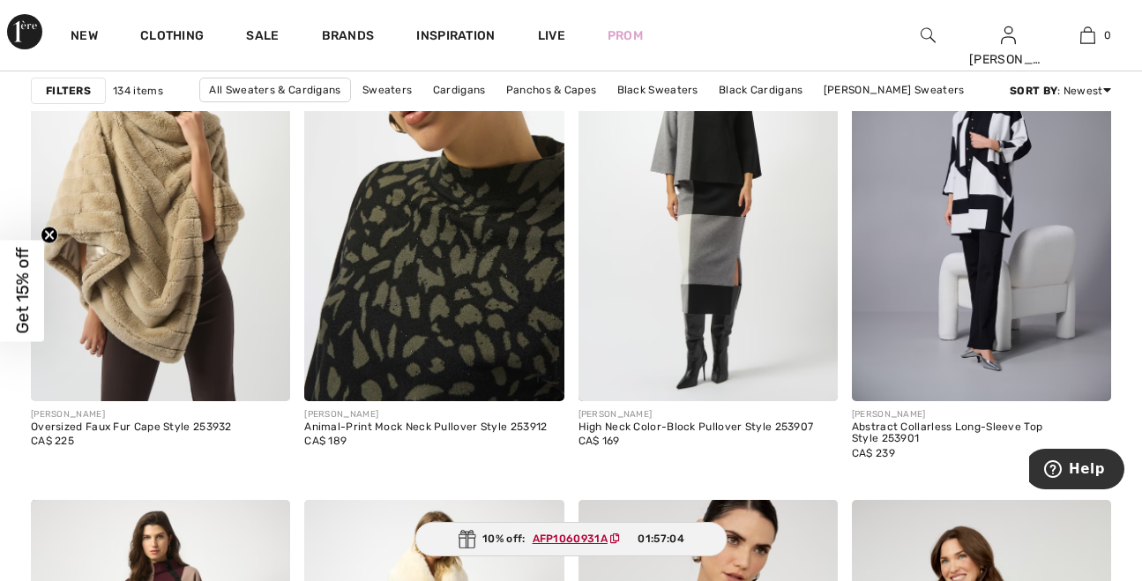
click at [481, 228] on img at bounding box center [433, 205] width 259 height 389
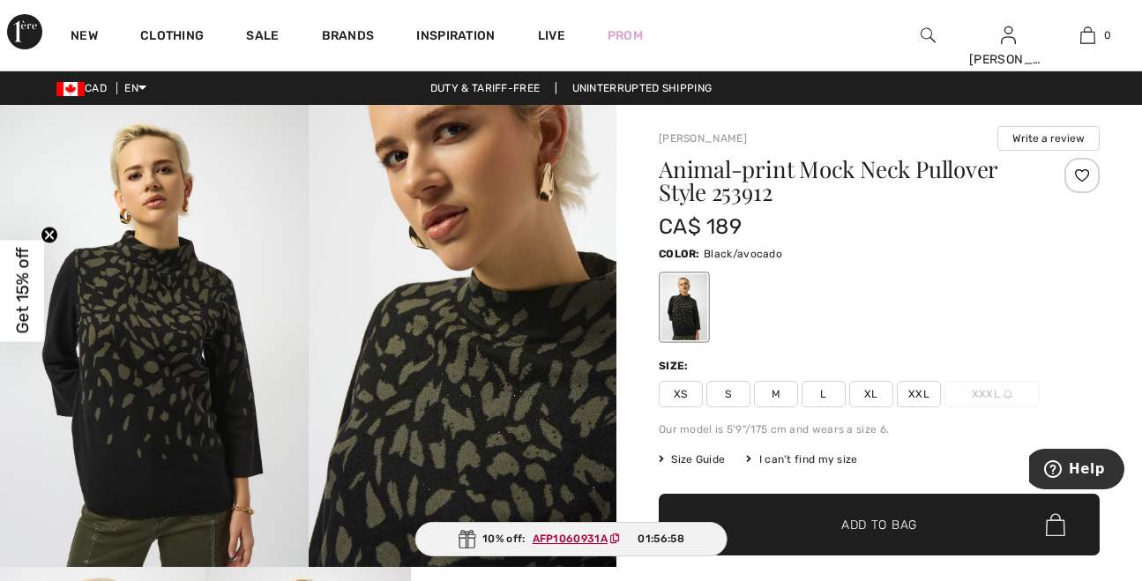
click at [779, 394] on span "M" at bounding box center [776, 394] width 44 height 26
click at [1080, 176] on div at bounding box center [1082, 175] width 35 height 35
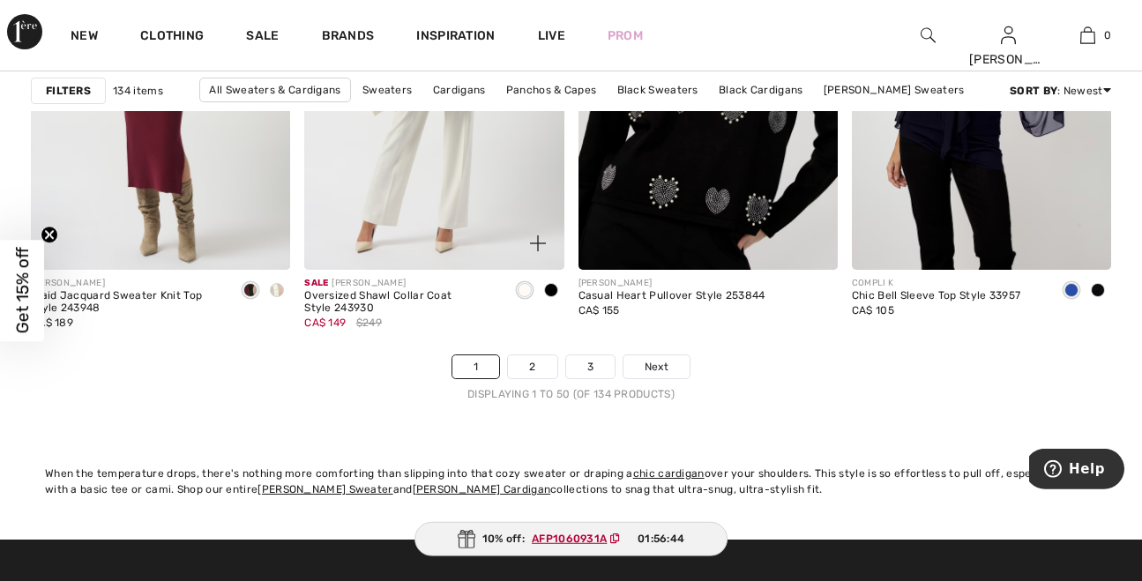
scroll to position [7410, 0]
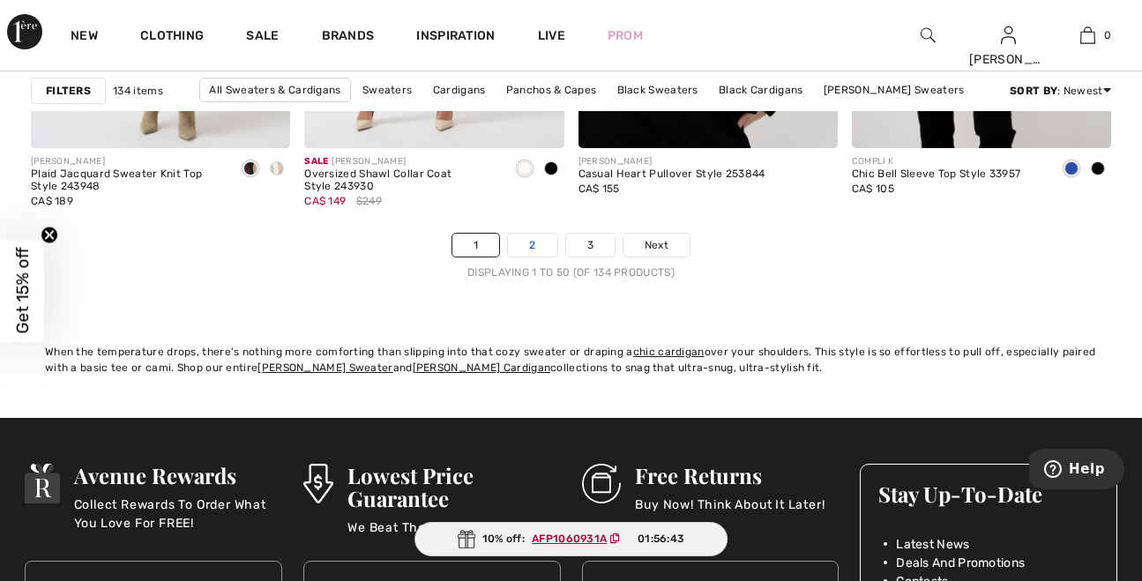
click at [545, 240] on link "2" at bounding box center [532, 245] width 49 height 23
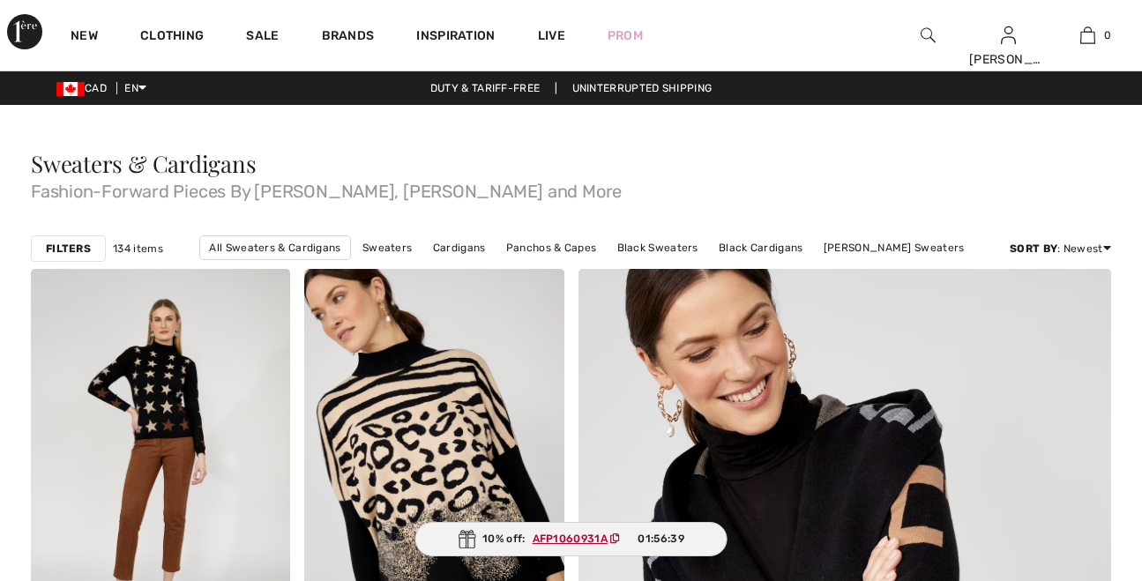
click at [570, 201] on div "Sweaters & Cardigans Fashion-Forward Pieces By [PERSON_NAME], [PERSON_NAME] and…" at bounding box center [571, 179] width 1081 height 97
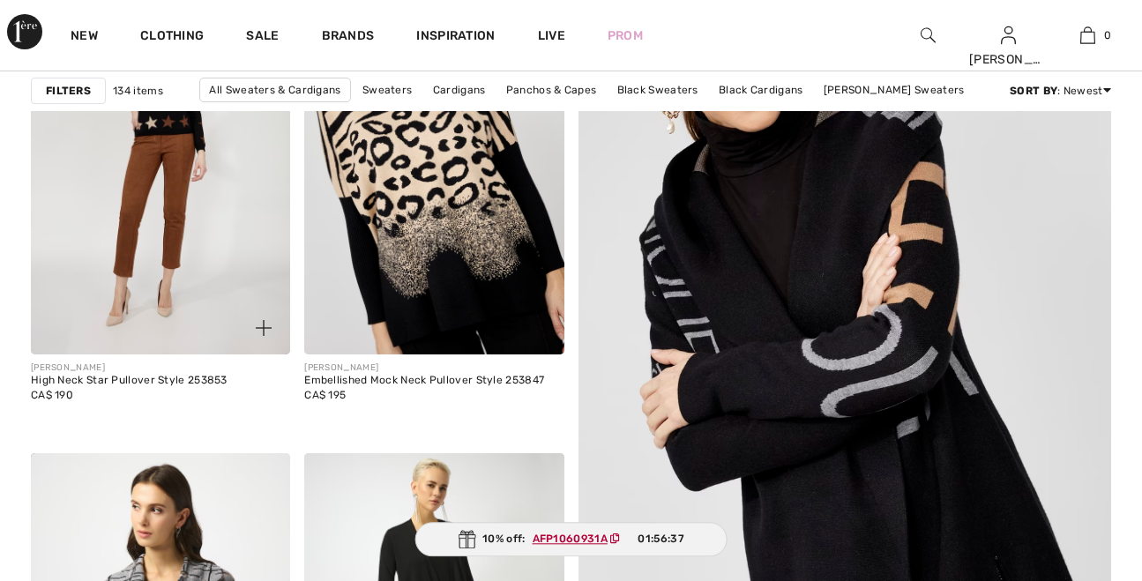
scroll to position [370, 0]
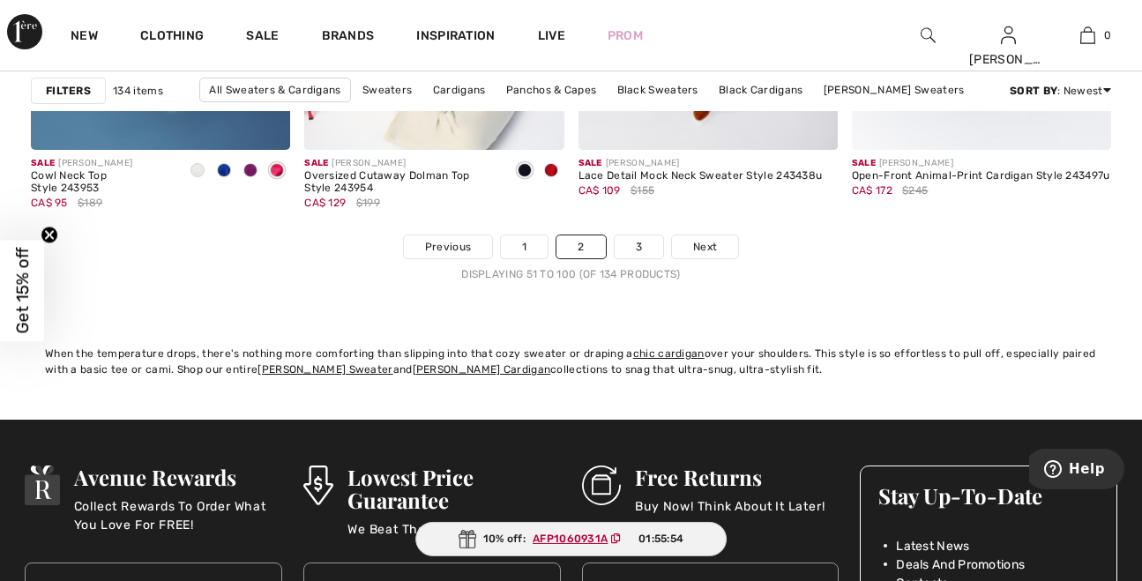
scroll to position [7410, 0]
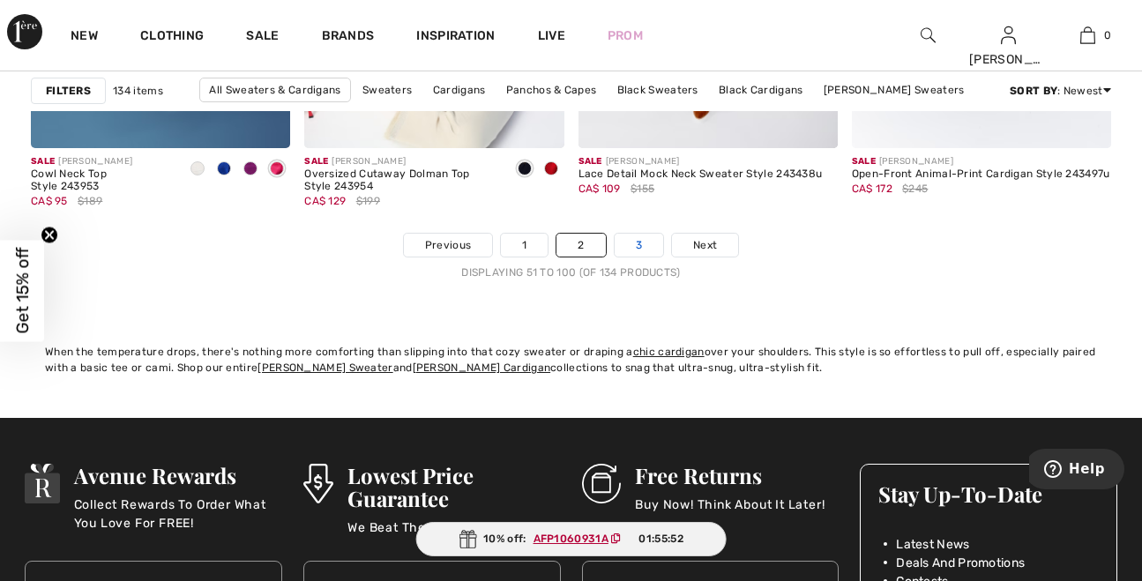
click at [635, 239] on link "3" at bounding box center [639, 245] width 49 height 23
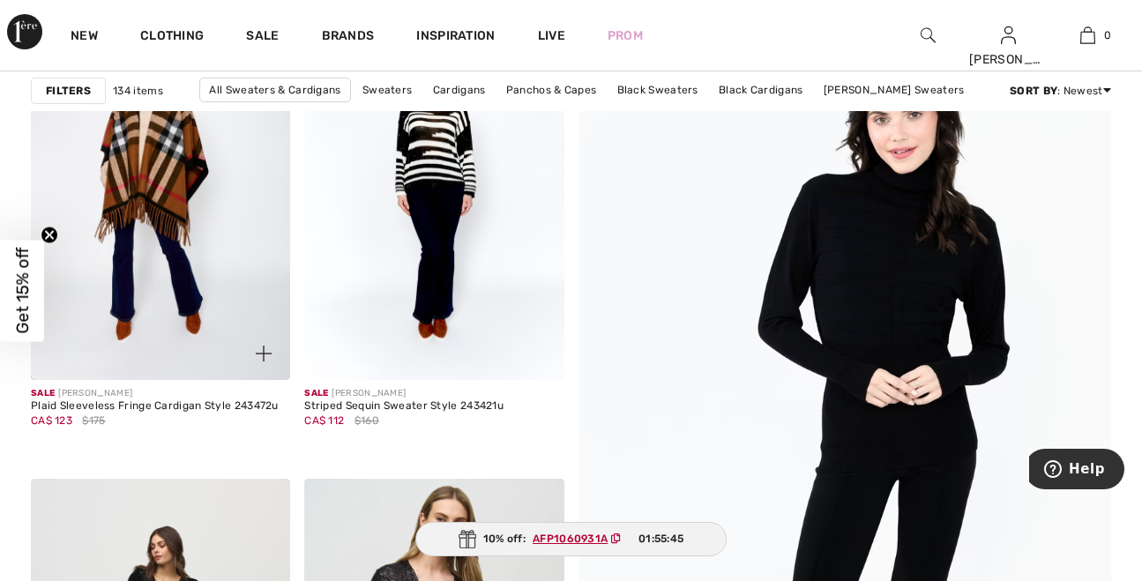
scroll to position [185, 0]
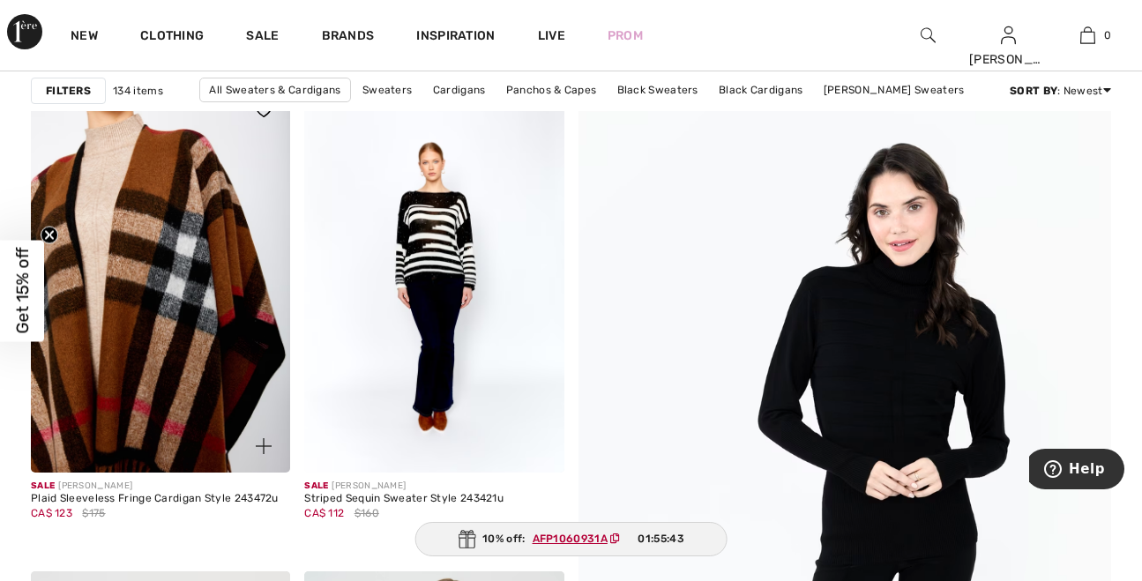
click at [153, 310] on img at bounding box center [160, 278] width 259 height 389
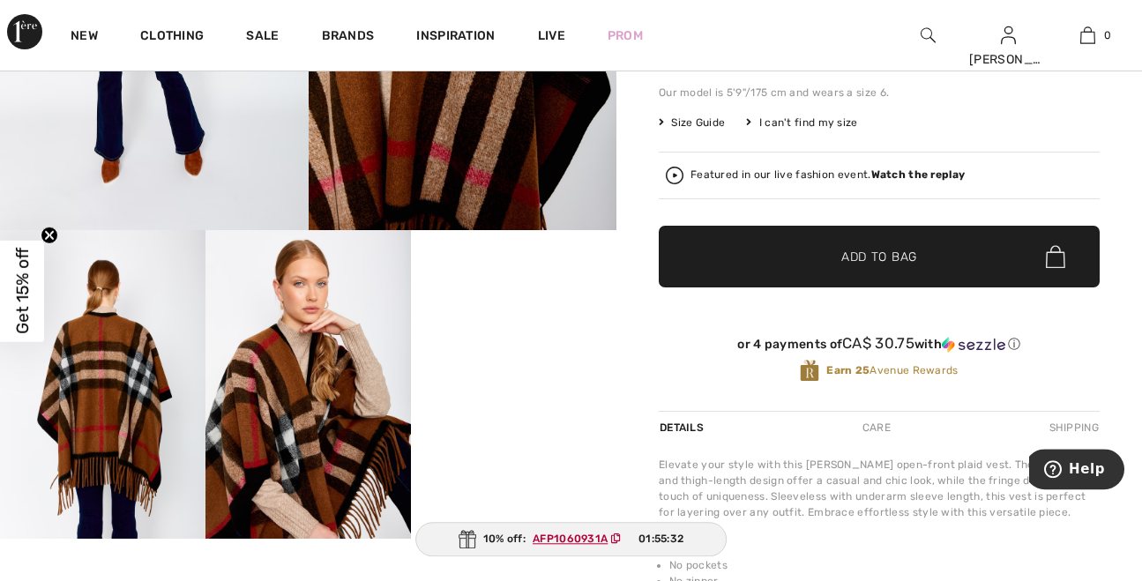
scroll to position [370, 0]
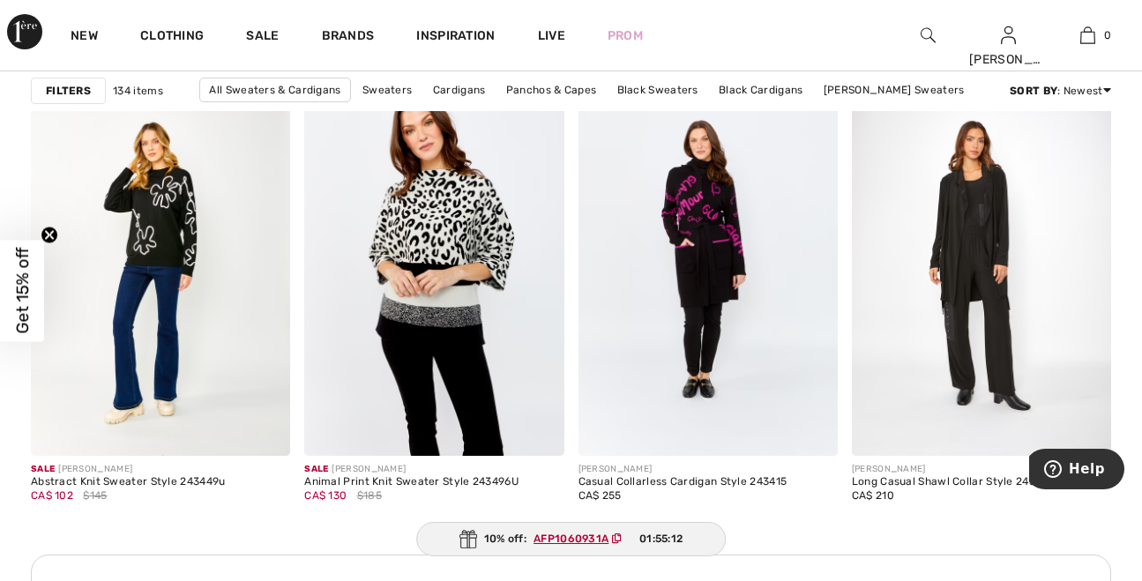
scroll to position [1760, 0]
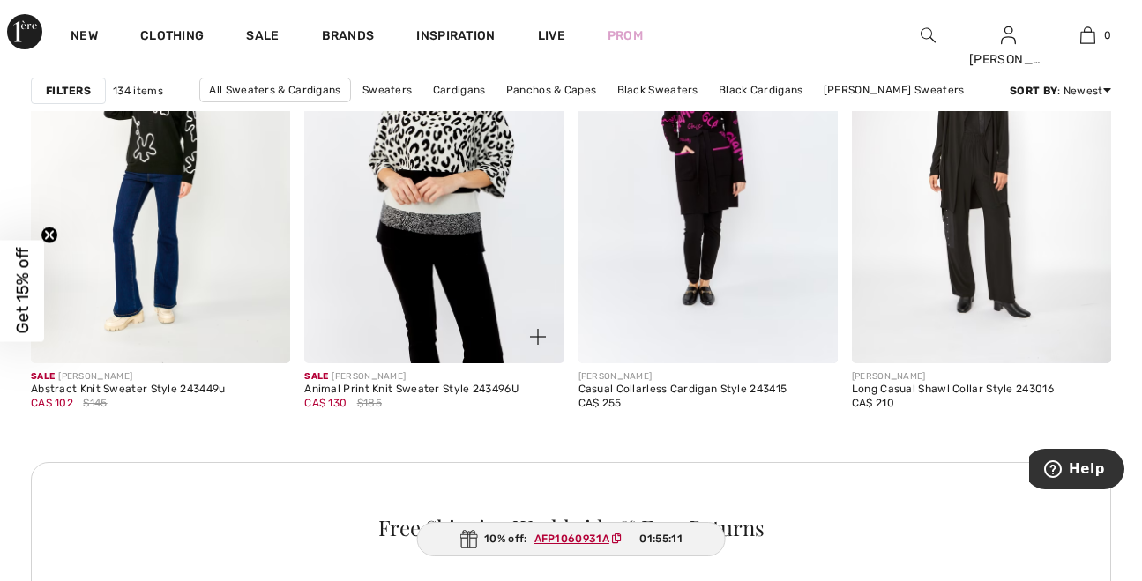
click at [427, 215] on img at bounding box center [433, 168] width 259 height 389
